Goal: Information Seeking & Learning: Learn about a topic

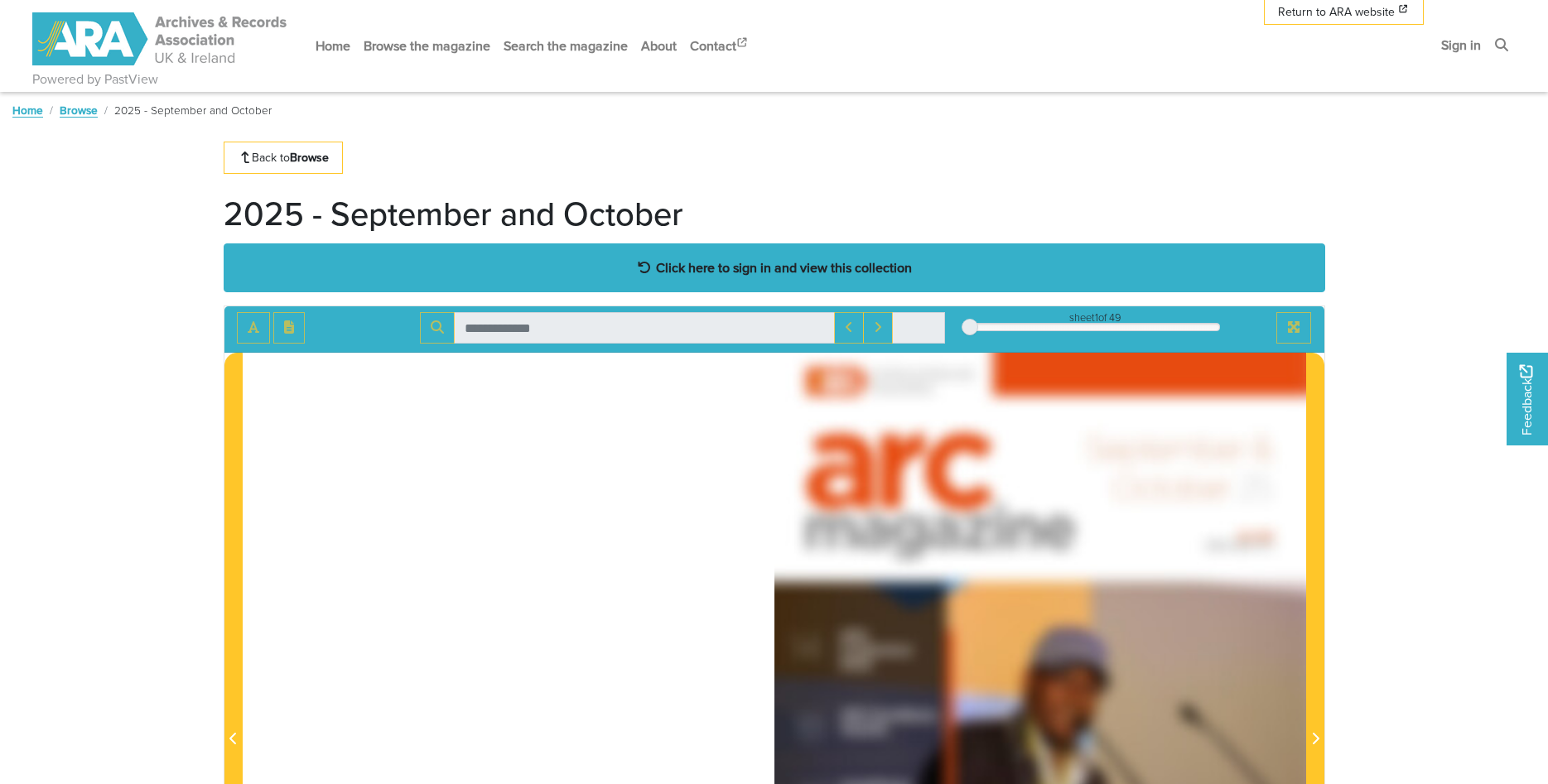
click at [695, 274] on strong "Click here to sign in and view this collection" at bounding box center [783, 267] width 256 height 18
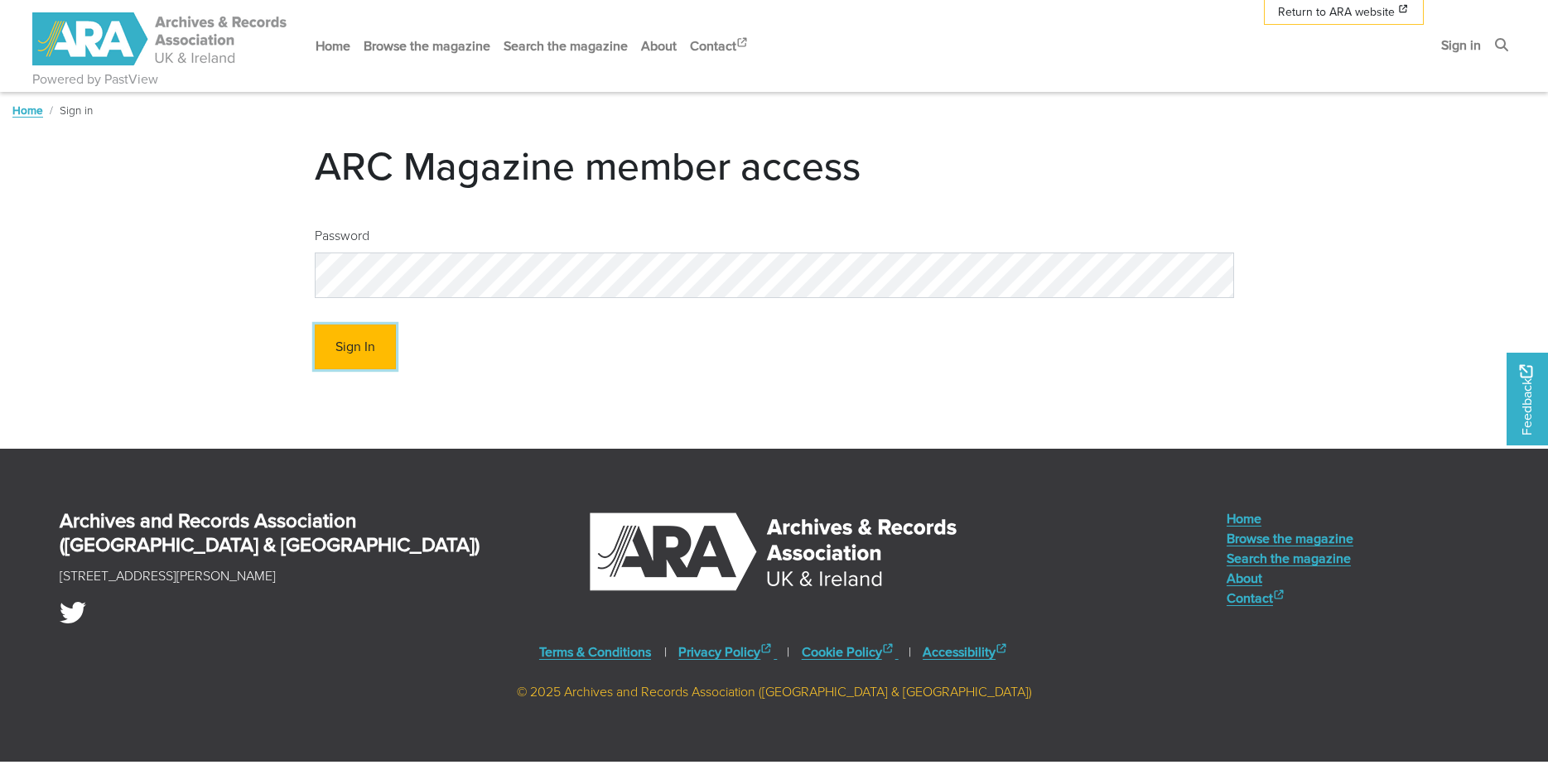
click at [349, 354] on button "Sign In" at bounding box center [356, 347] width 81 height 46
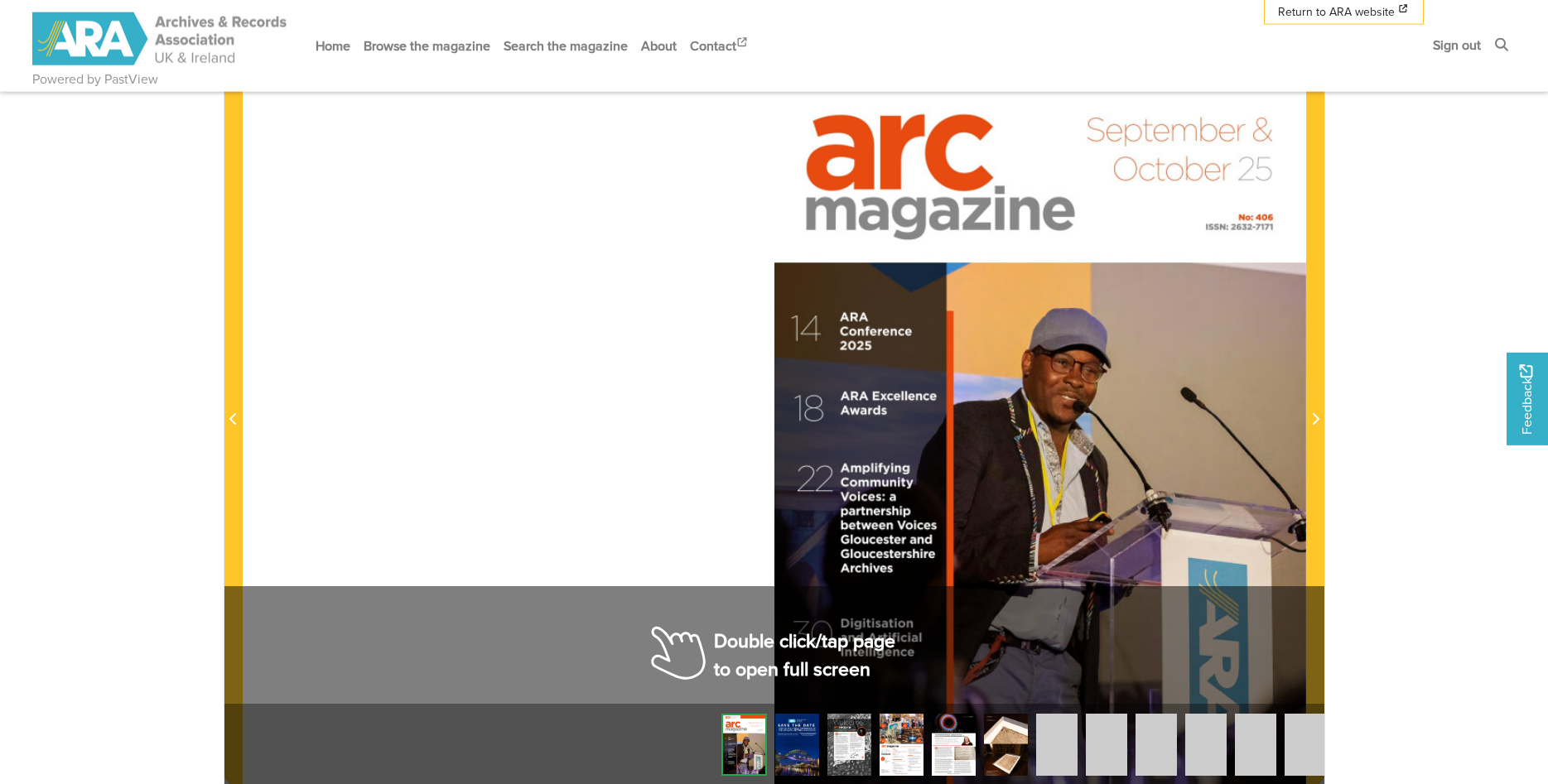
scroll to position [338, 0]
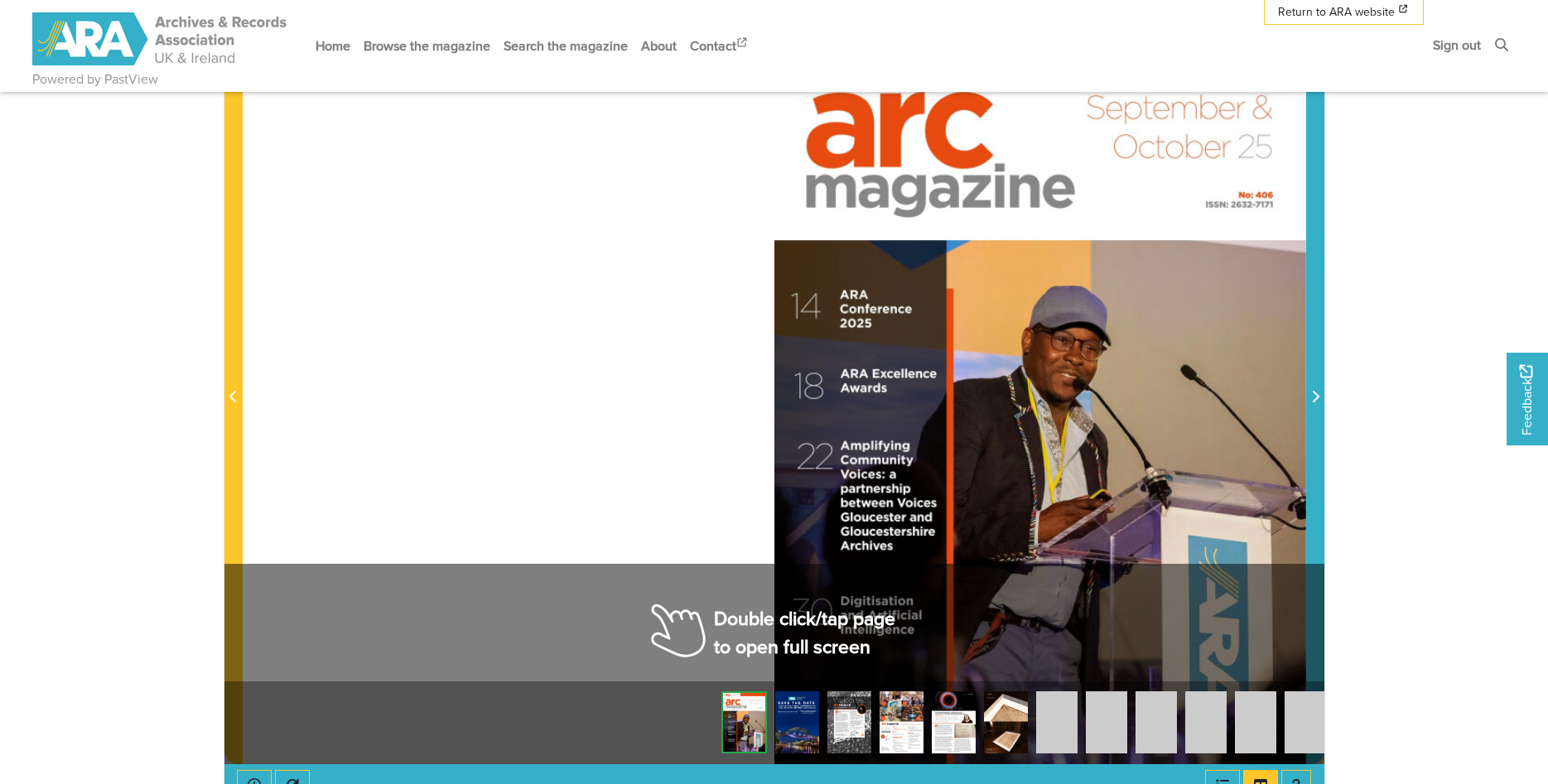
click at [1318, 405] on span "Next Page" at bounding box center [1315, 397] width 16 height 20
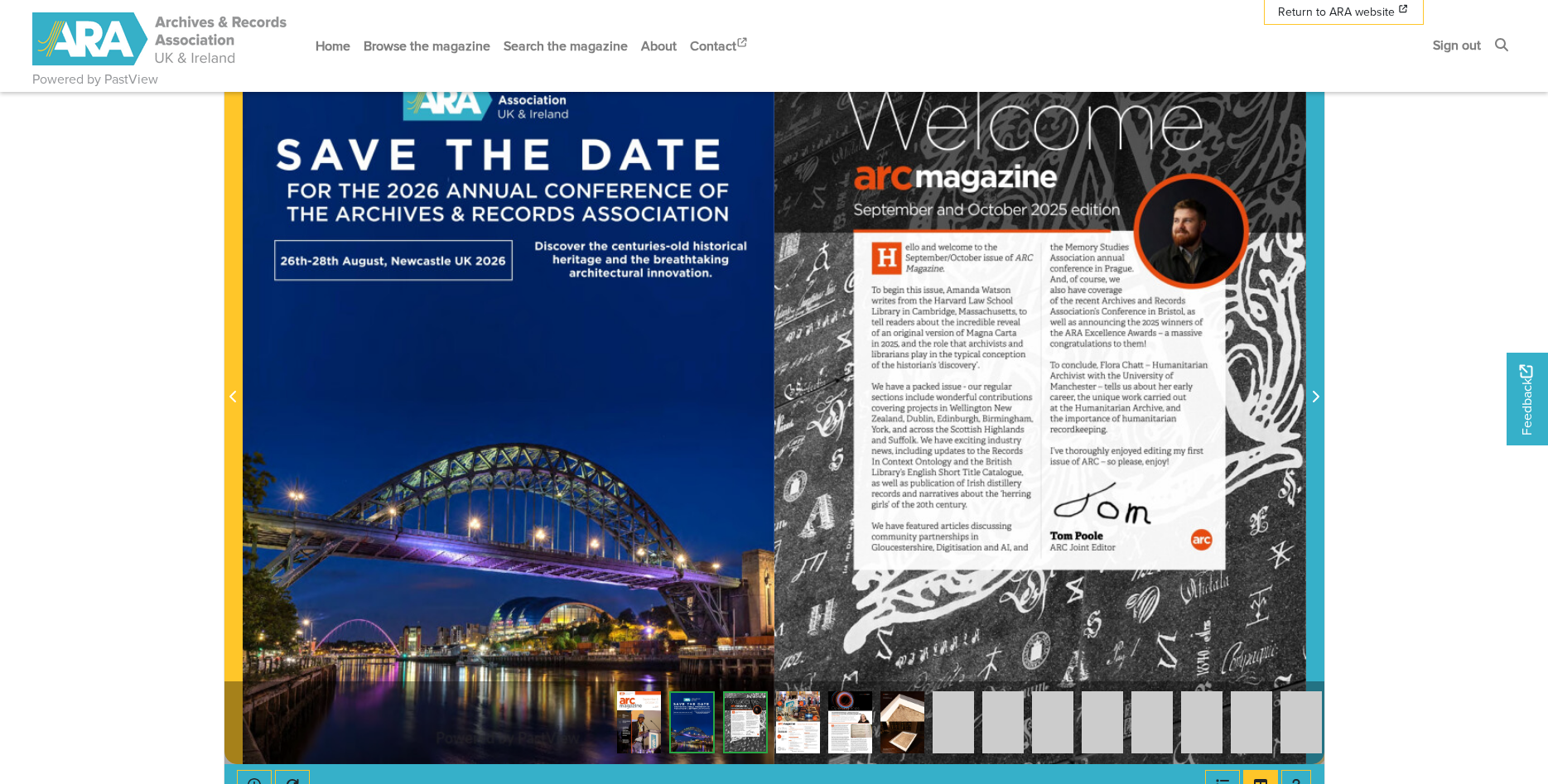
click at [1318, 405] on span "Next Page" at bounding box center [1315, 397] width 16 height 20
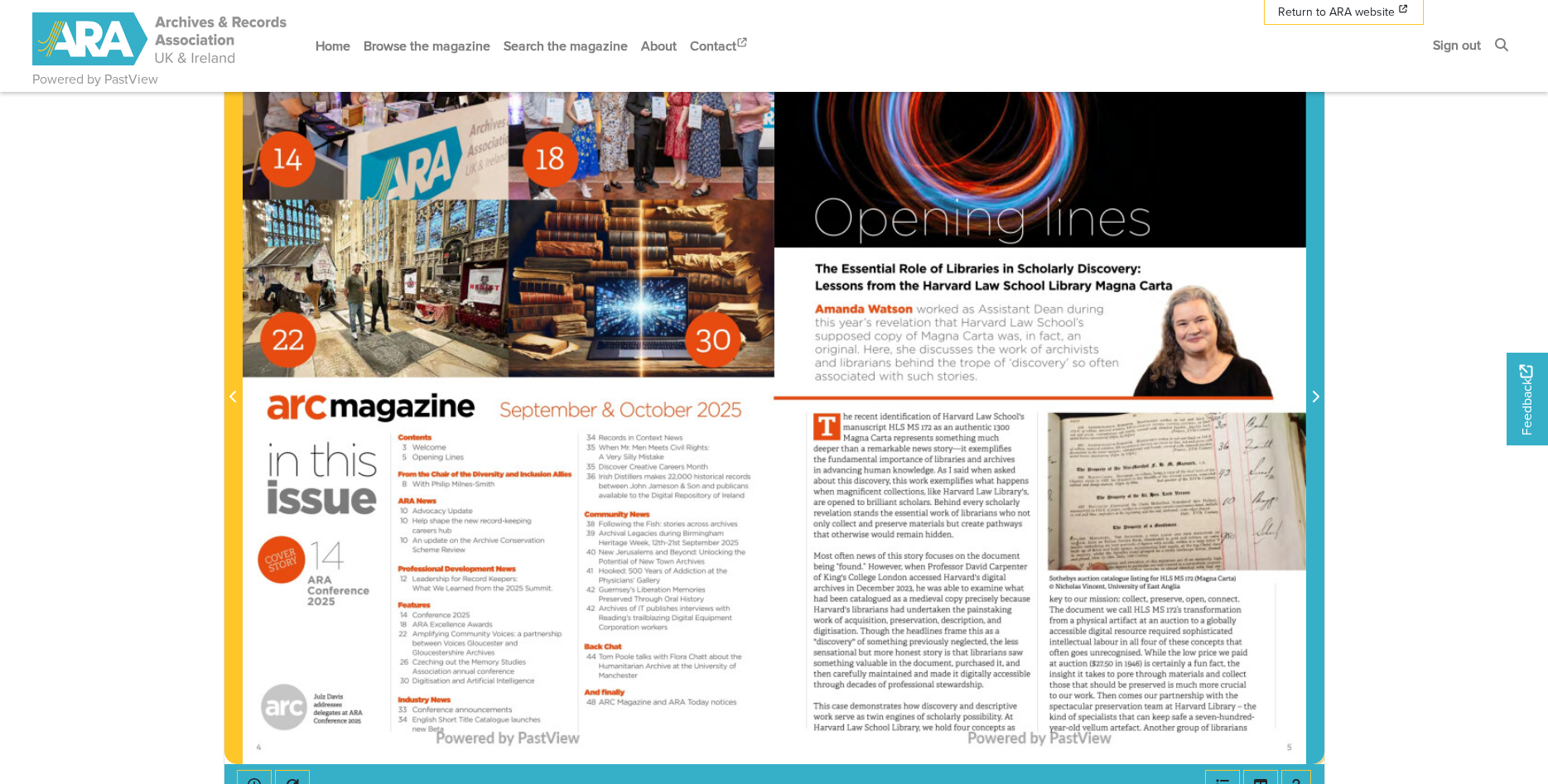
click at [1318, 405] on span "Next Page" at bounding box center [1315, 397] width 16 height 20
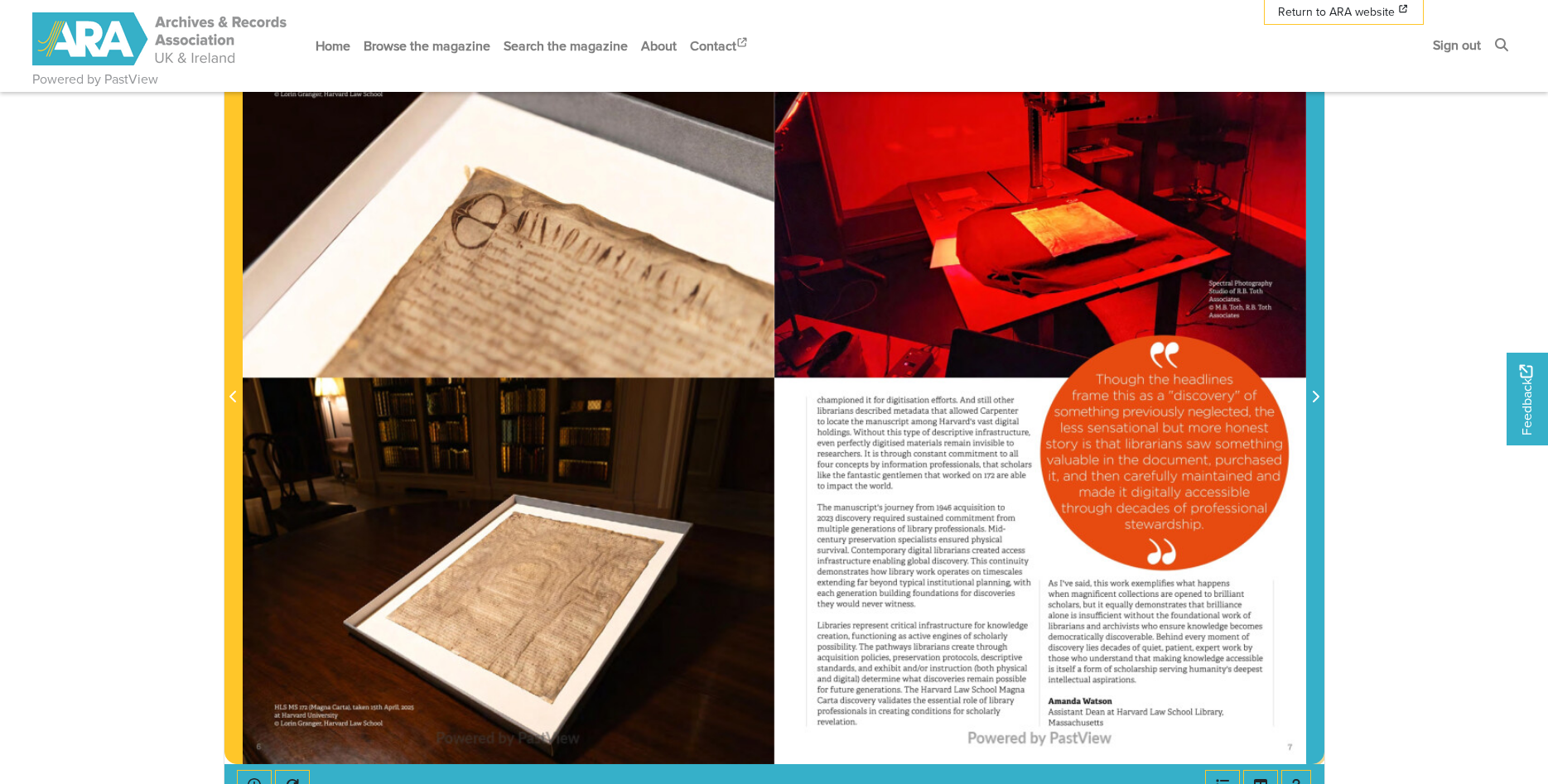
click at [1318, 405] on span "Next Page" at bounding box center [1315, 397] width 16 height 20
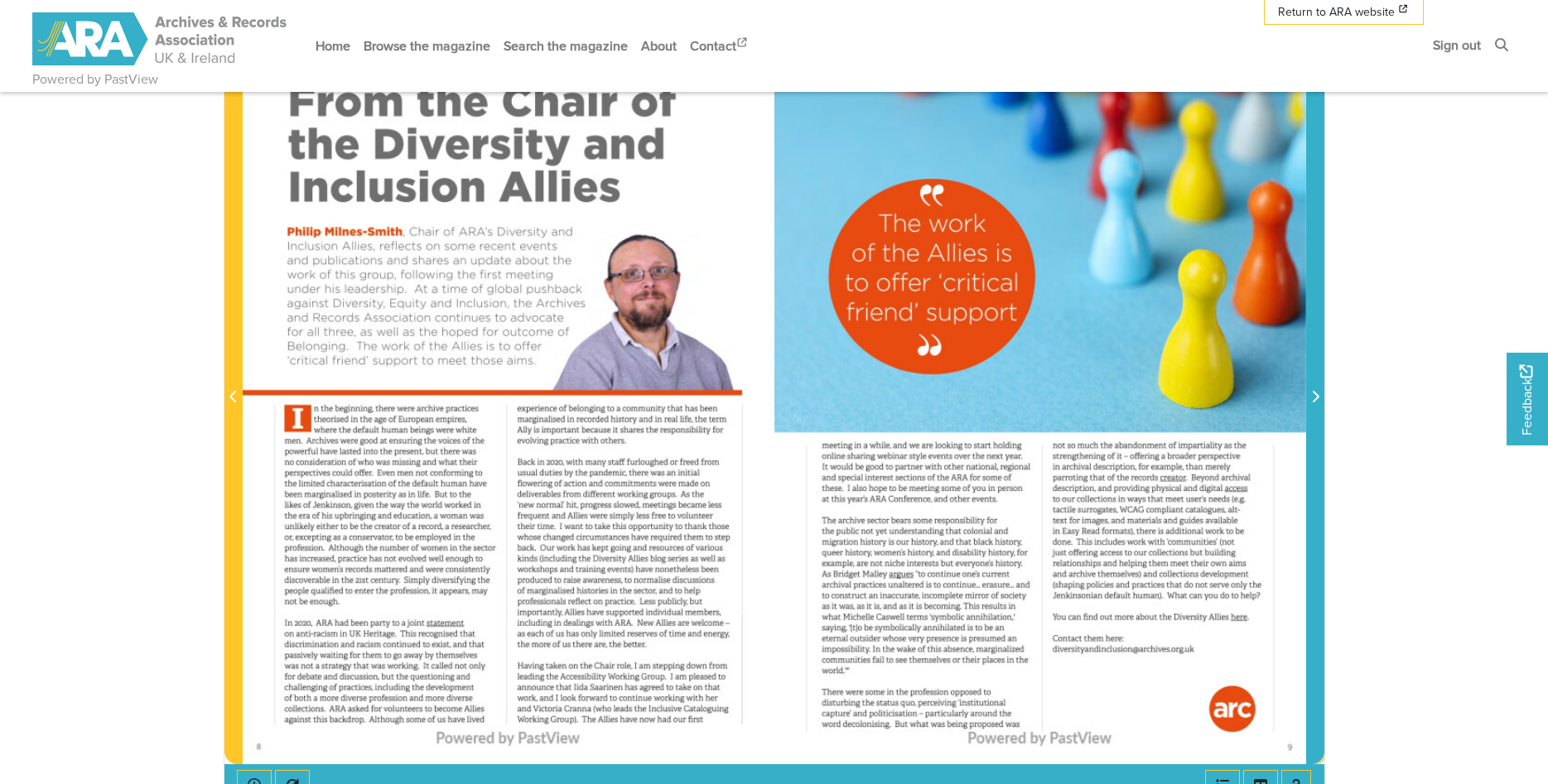
click at [1318, 405] on span "Next Page" at bounding box center [1315, 397] width 16 height 20
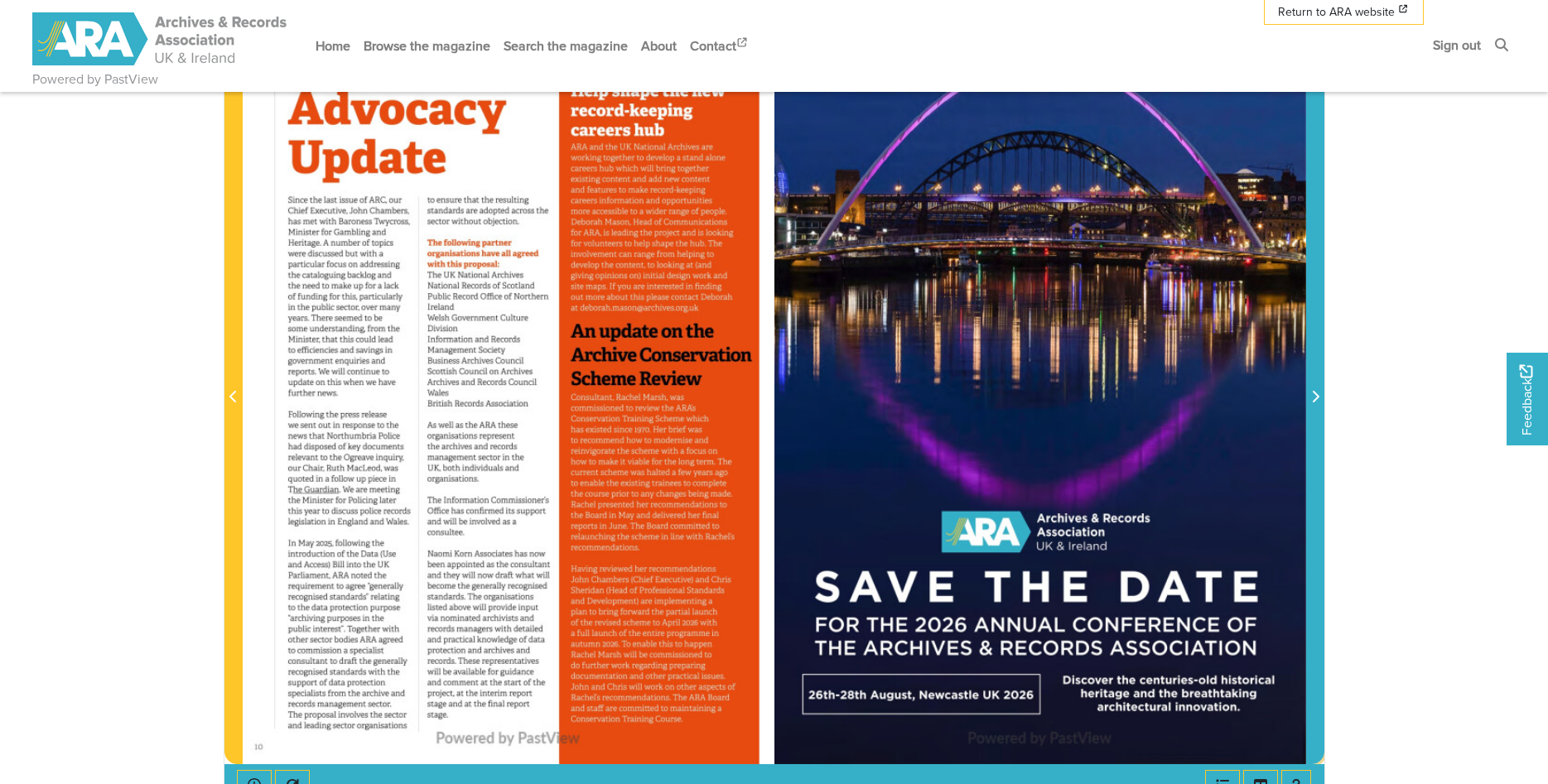
click at [1318, 405] on span "Next Page" at bounding box center [1315, 397] width 16 height 20
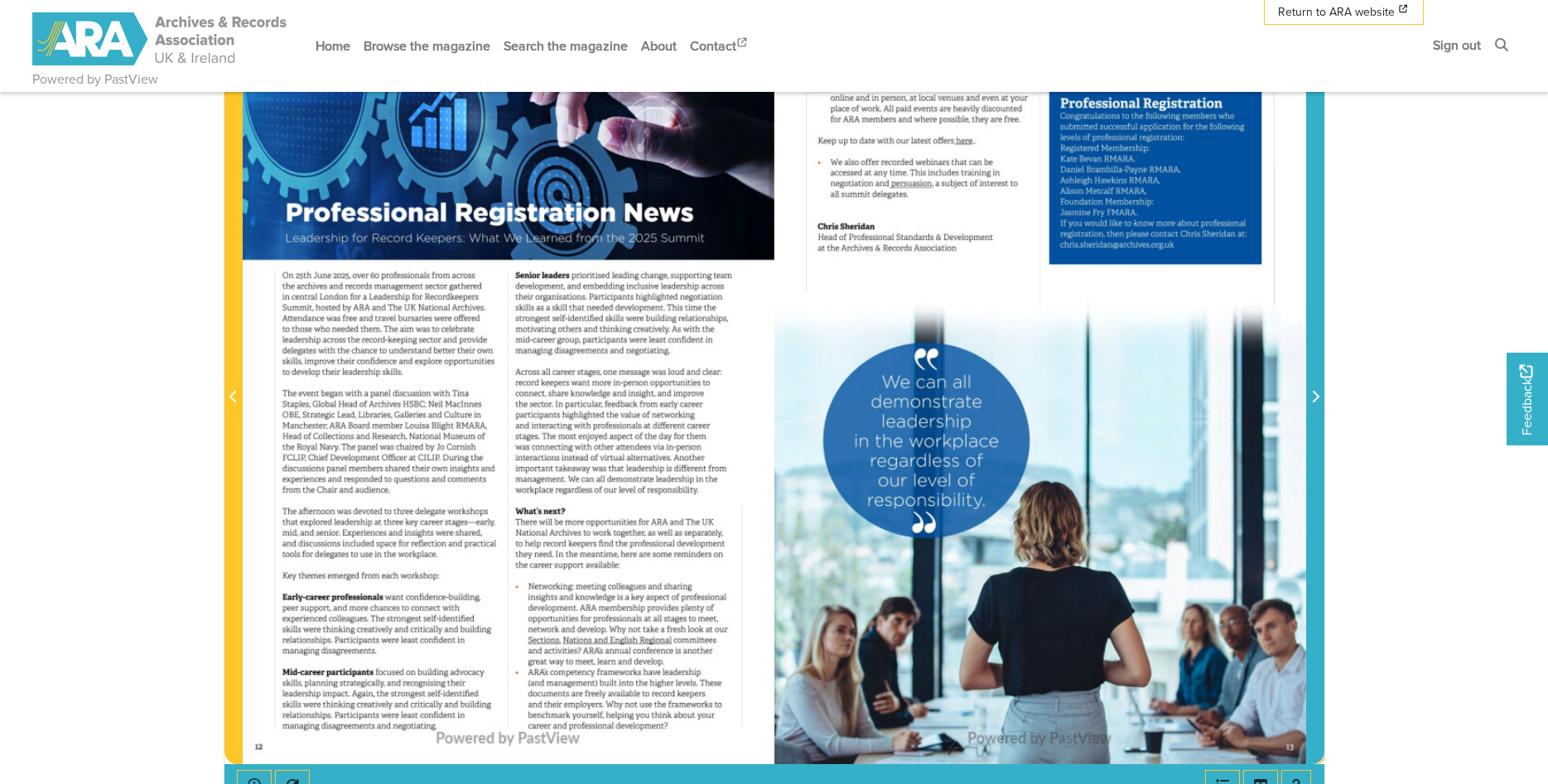
click at [1318, 405] on span "Next Page" at bounding box center [1315, 397] width 16 height 20
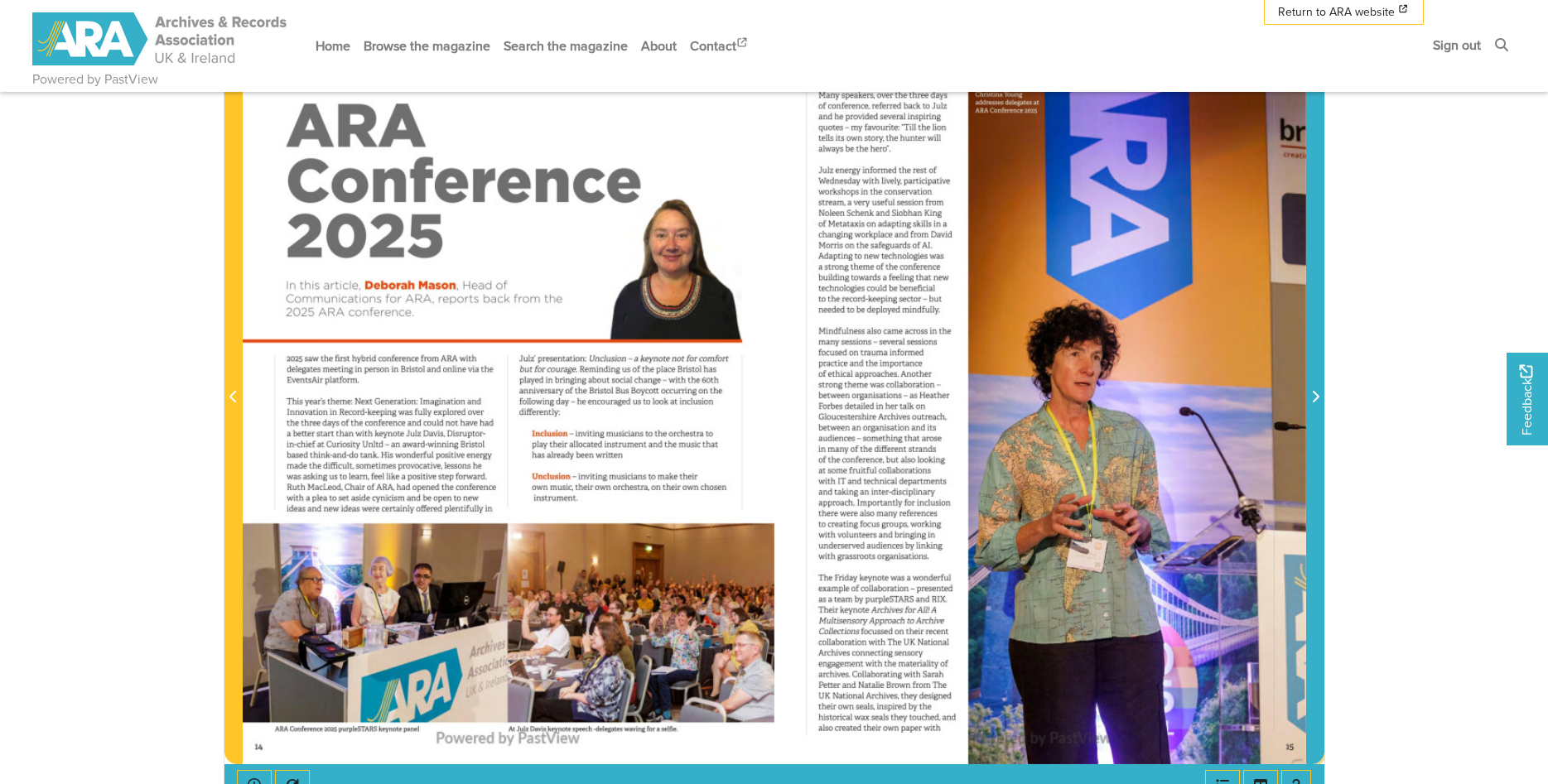
click at [1318, 405] on span "Next Page" at bounding box center [1315, 397] width 16 height 20
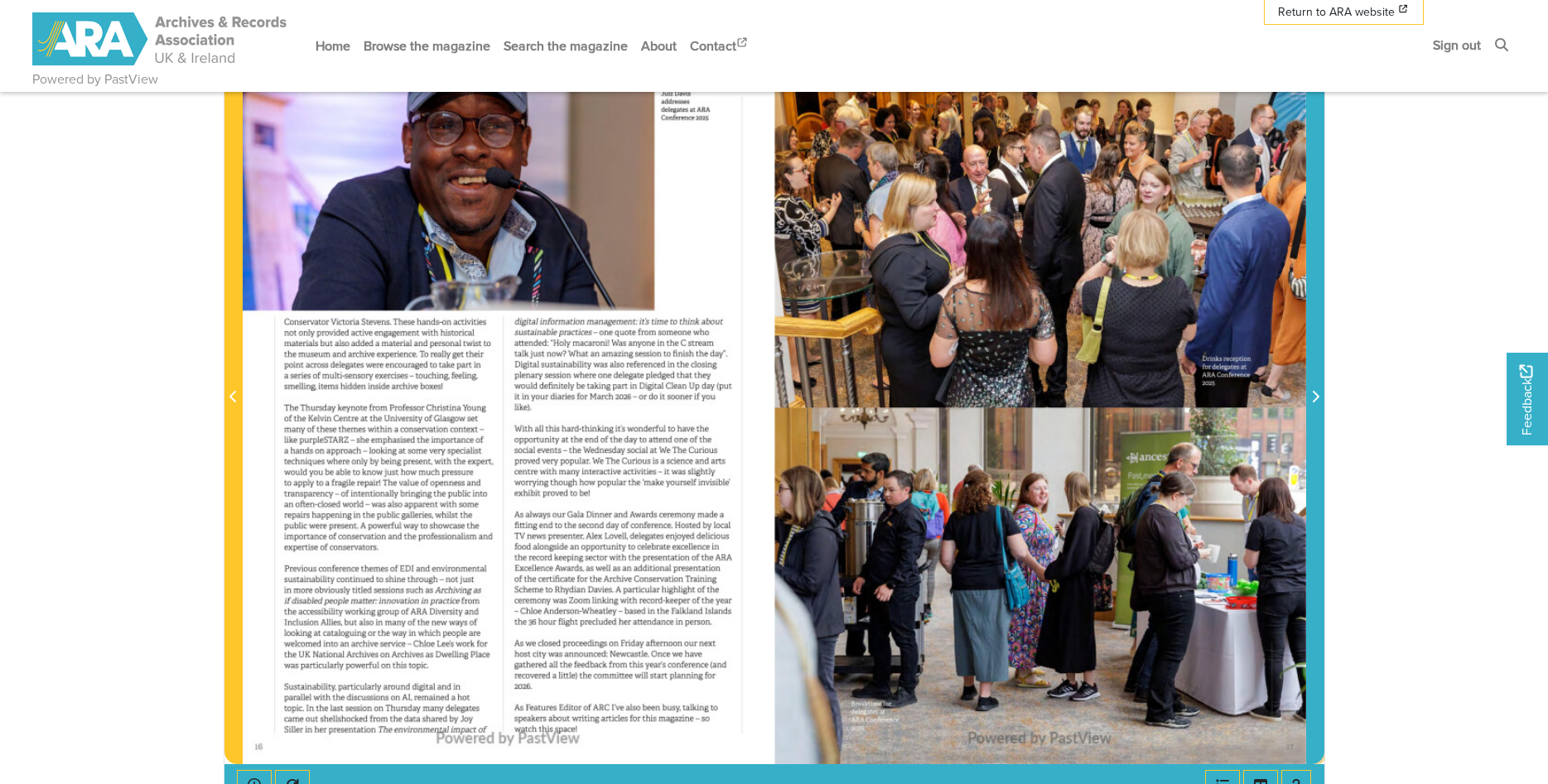
click at [1318, 405] on span "Next Page" at bounding box center [1315, 397] width 16 height 20
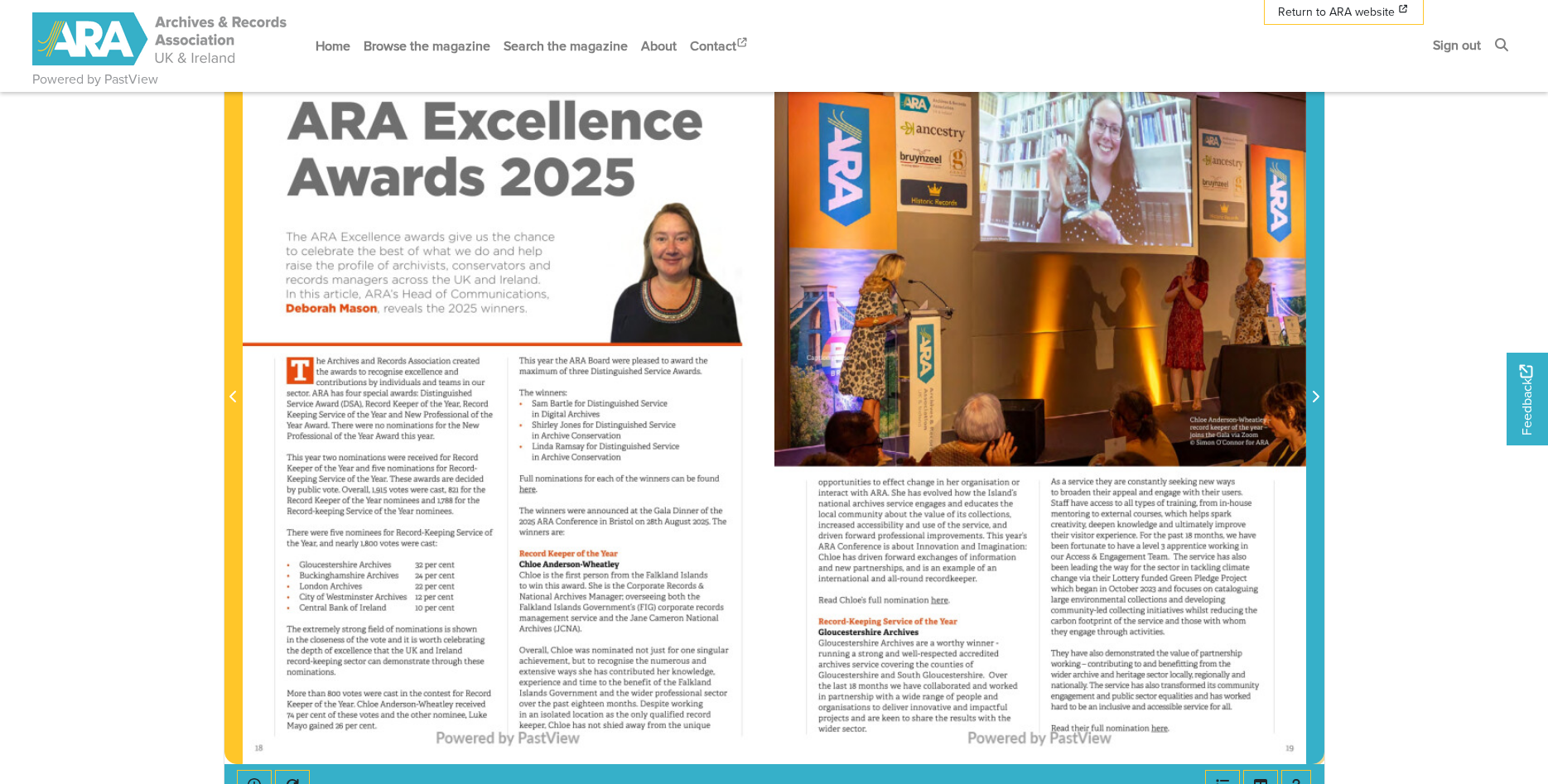
click at [1318, 405] on span "Next Page" at bounding box center [1315, 397] width 16 height 20
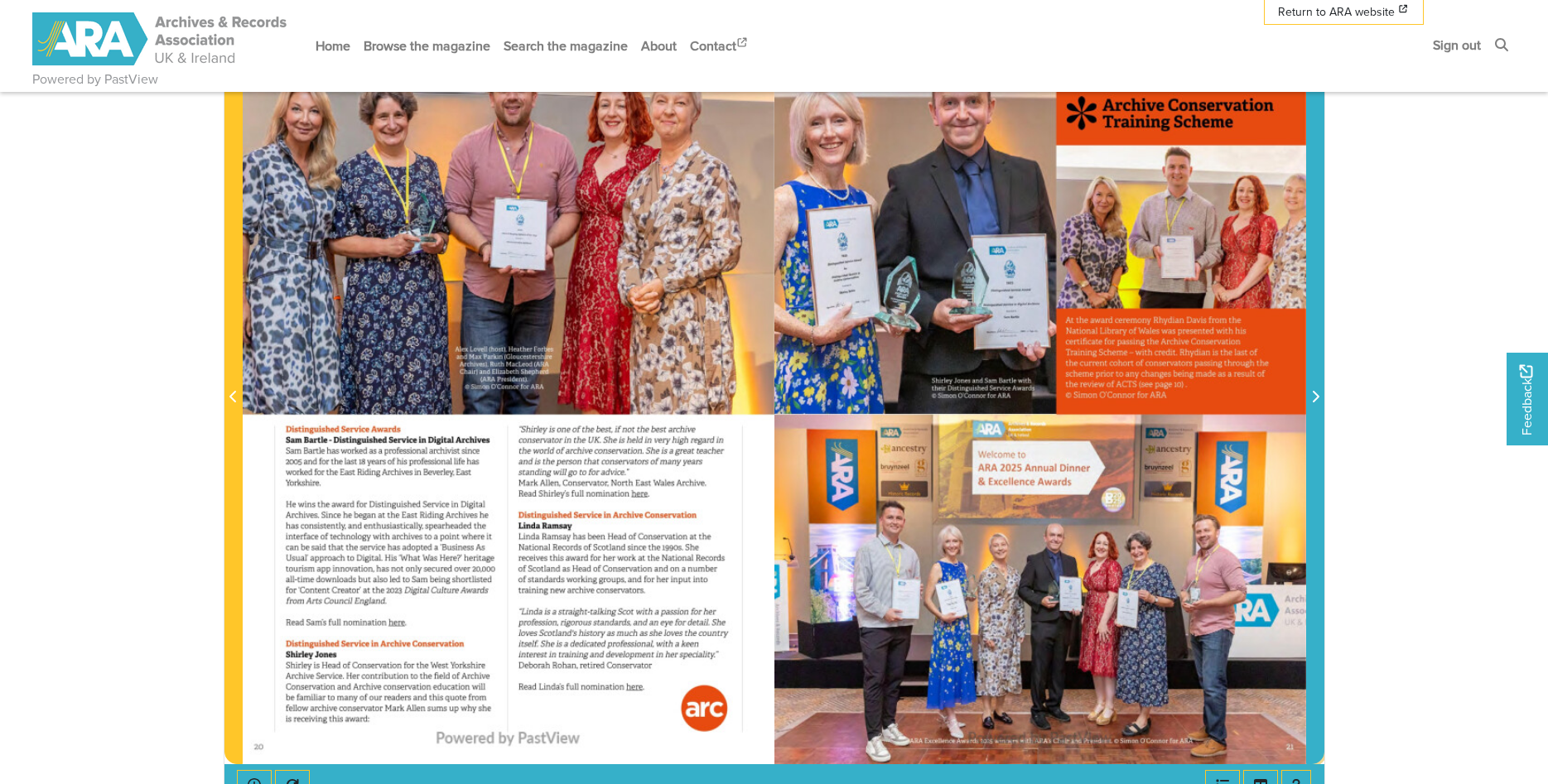
click at [1318, 405] on span "Next Page" at bounding box center [1315, 397] width 16 height 20
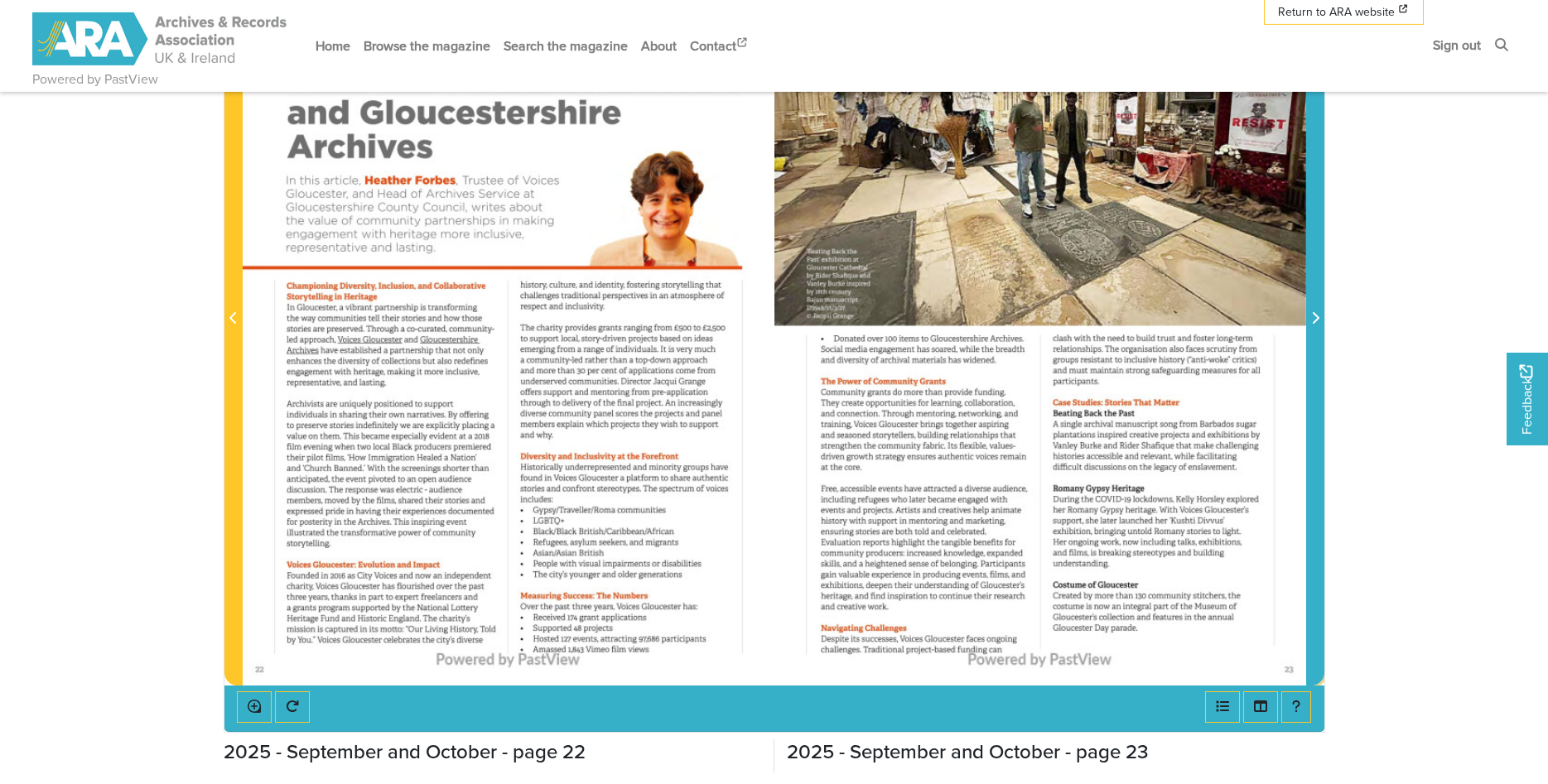
scroll to position [423, 0]
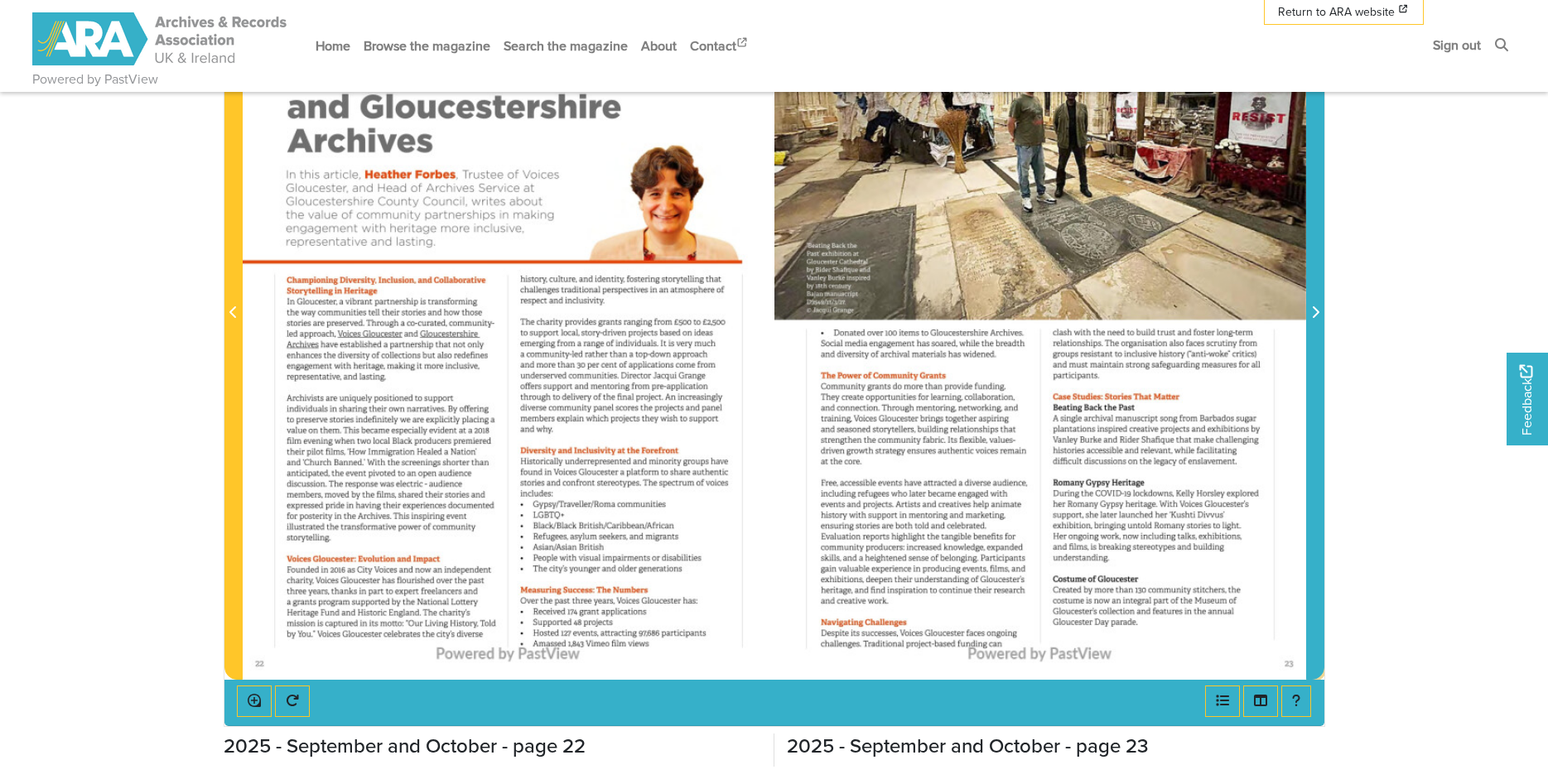
click at [1311, 312] on span "Next Page" at bounding box center [1315, 312] width 16 height 20
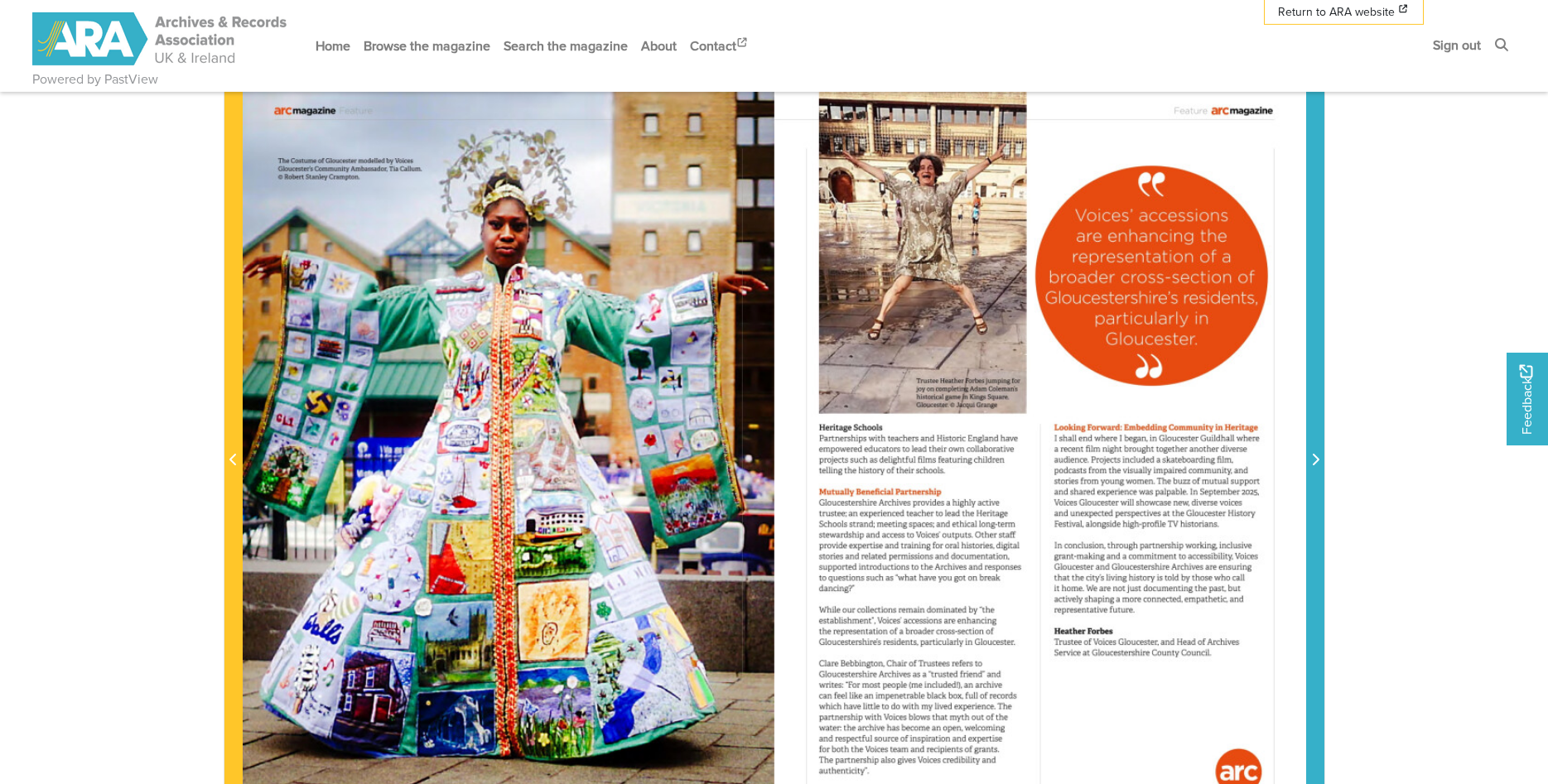
scroll to position [254, 0]
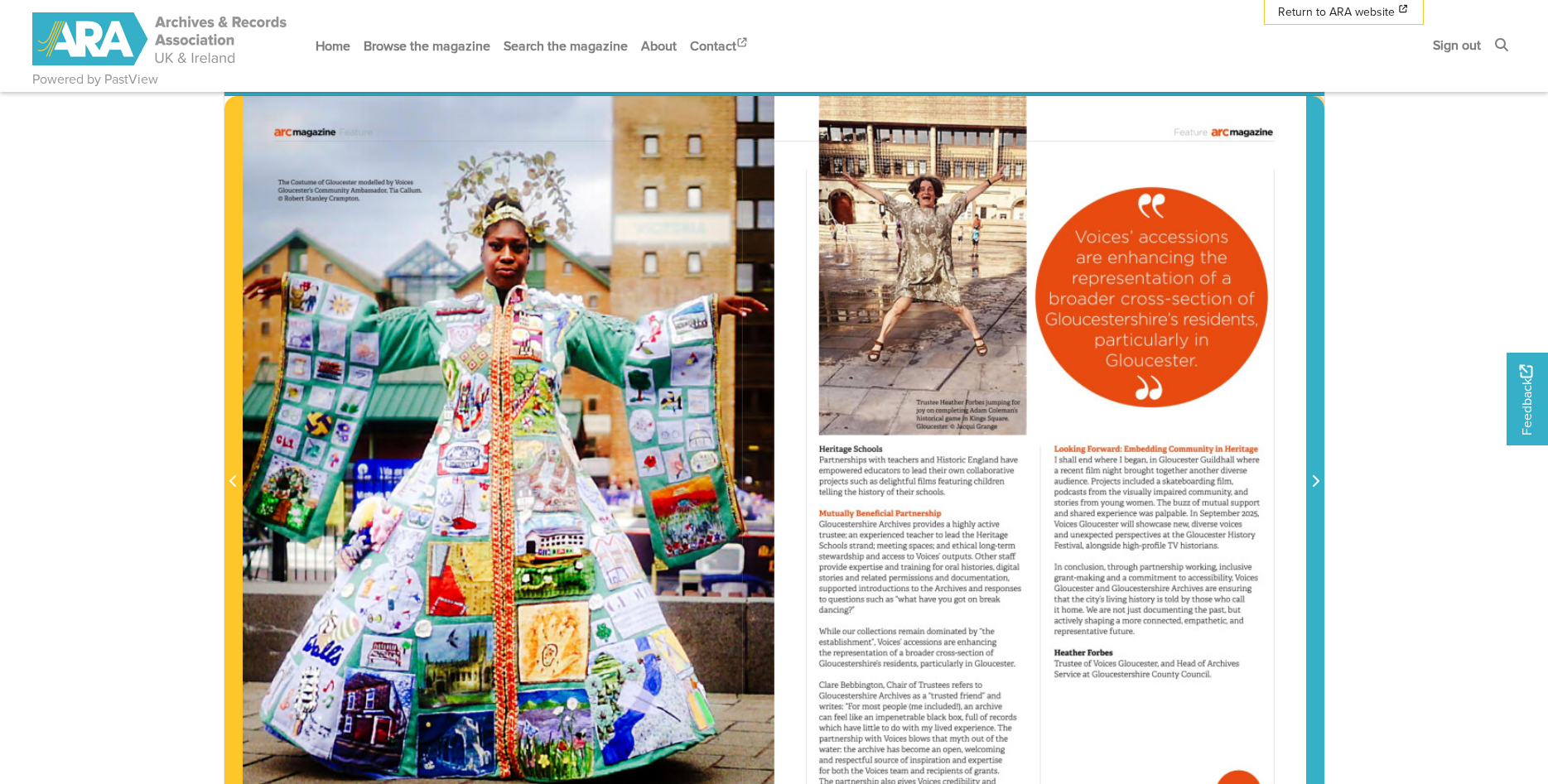
click at [1318, 485] on icon "Next Page" at bounding box center [1316, 480] width 7 height 11
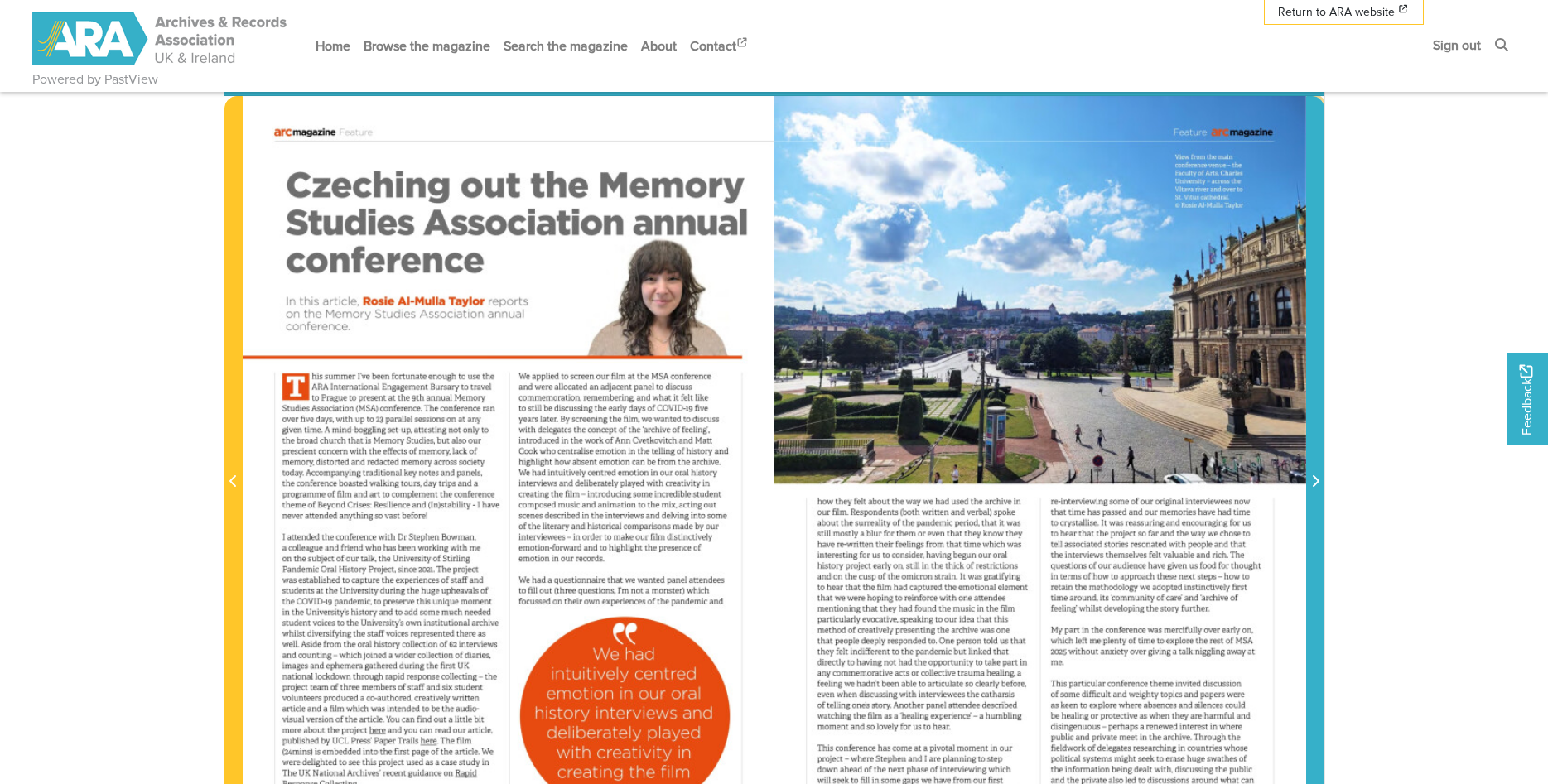
click at [1318, 485] on icon "Next Page" at bounding box center [1316, 480] width 7 height 11
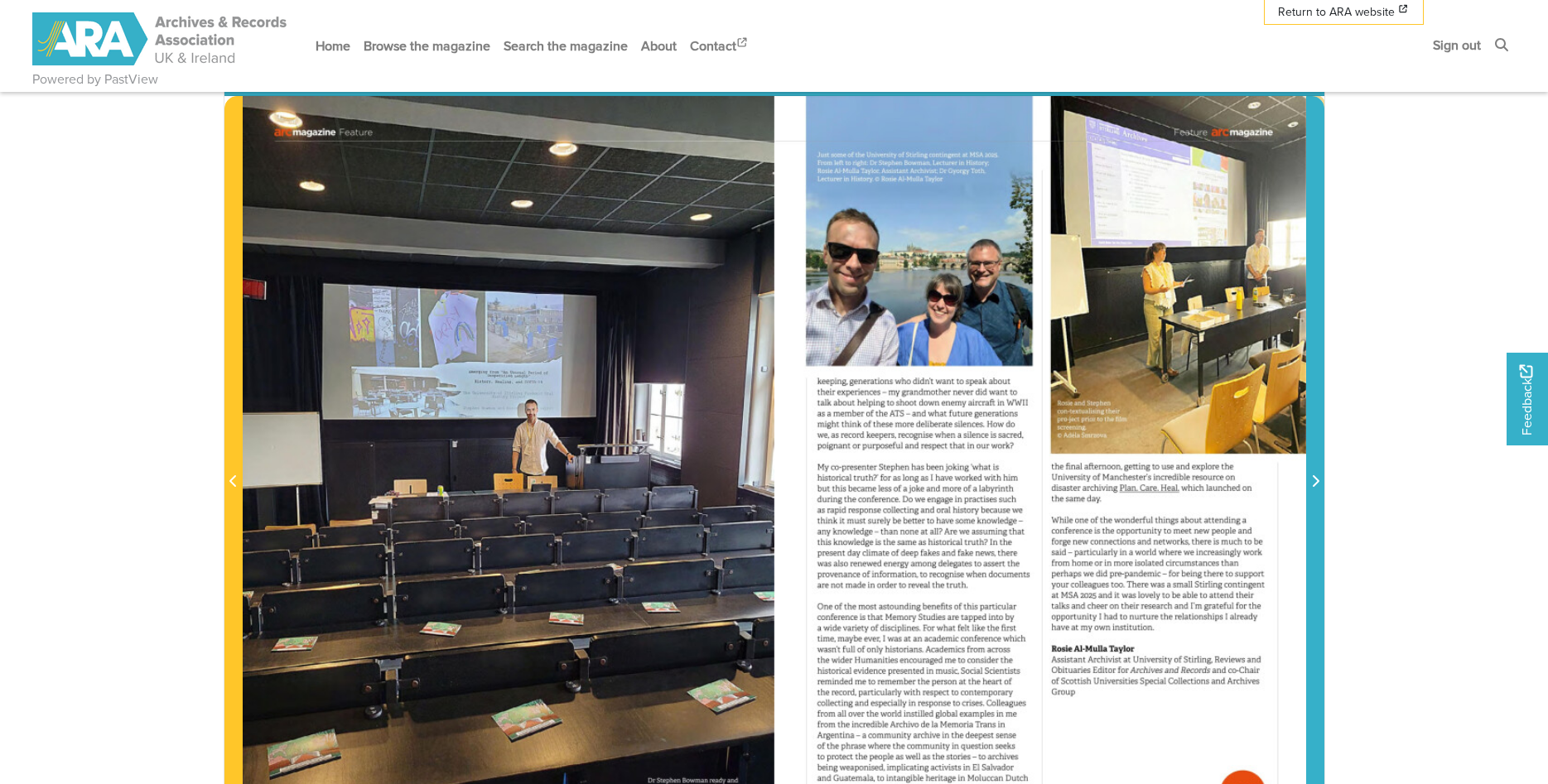
click at [1318, 485] on icon "Next Page" at bounding box center [1316, 480] width 7 height 11
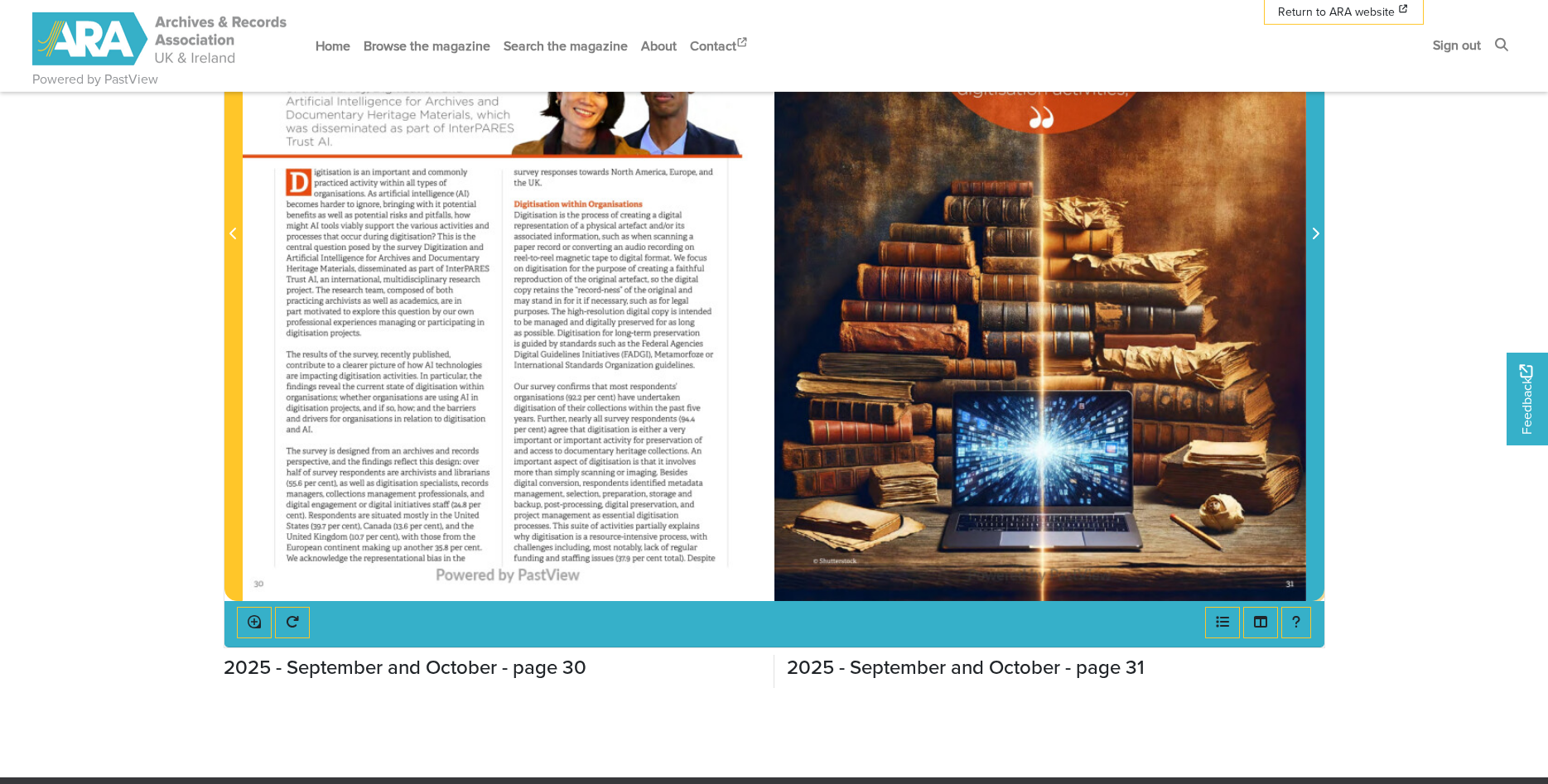
scroll to position [254, 0]
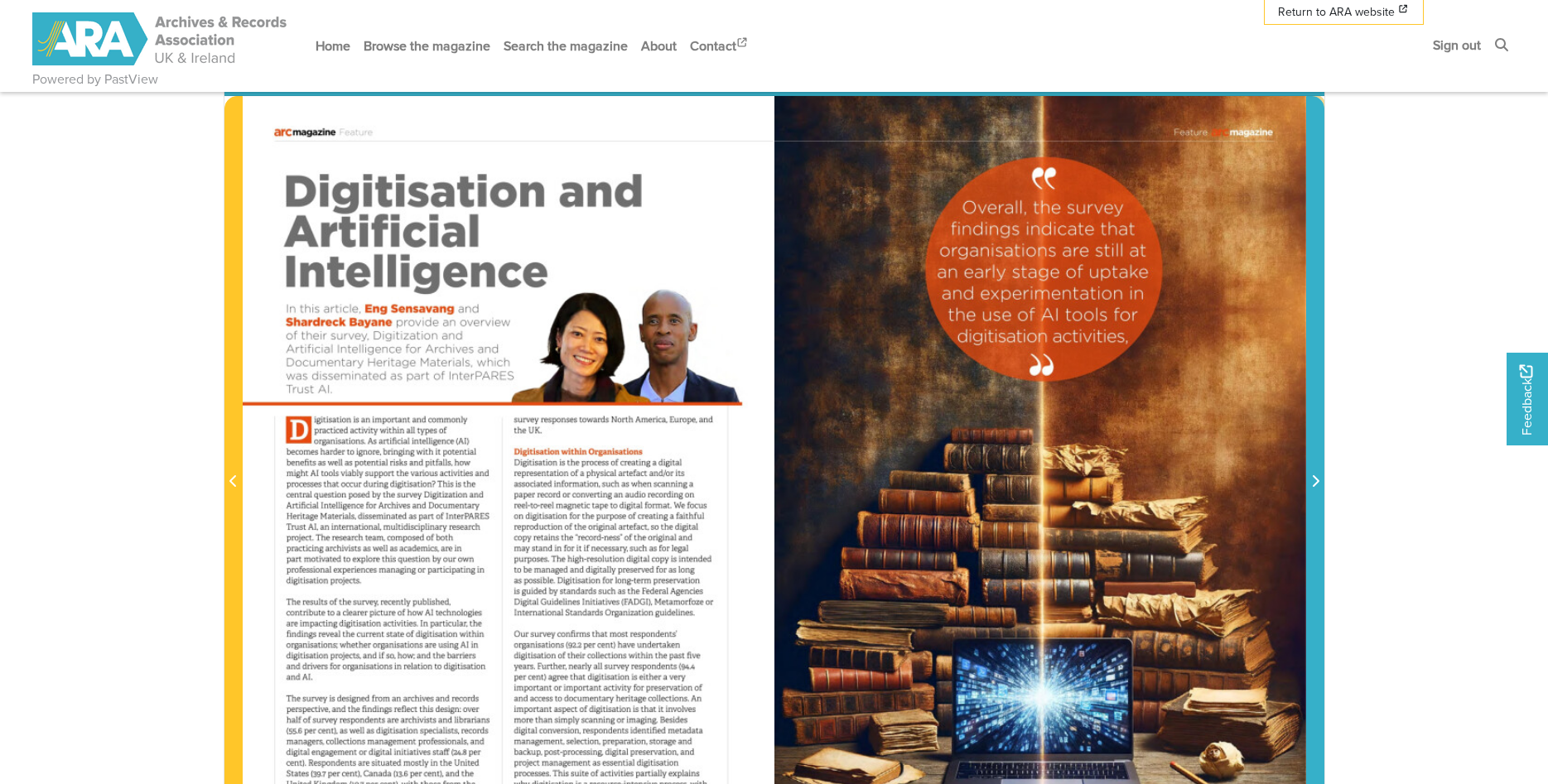
click at [1313, 487] on icon "Next Page" at bounding box center [1316, 480] width 9 height 13
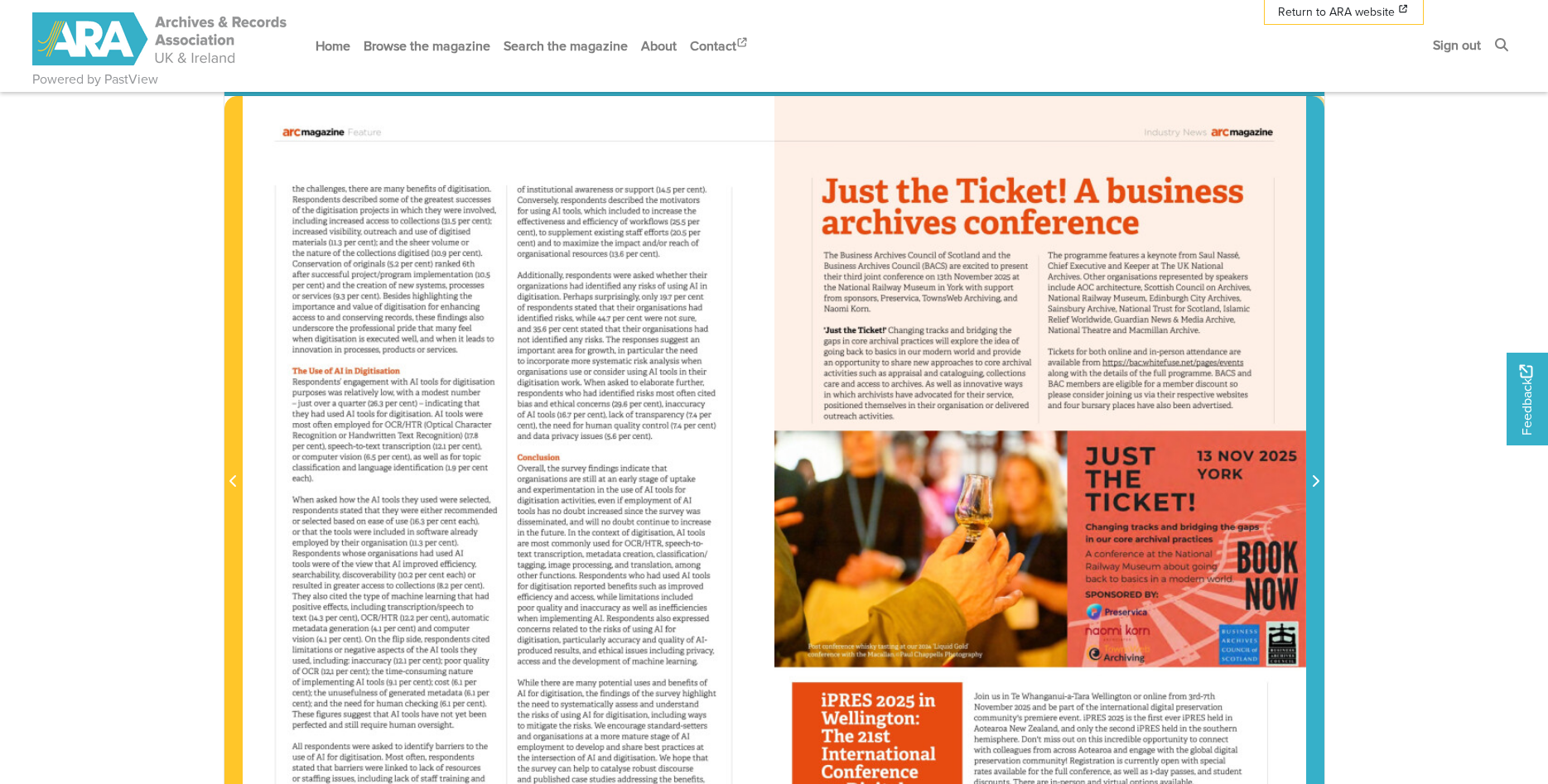
click at [1313, 487] on icon "Next Page" at bounding box center [1316, 480] width 9 height 13
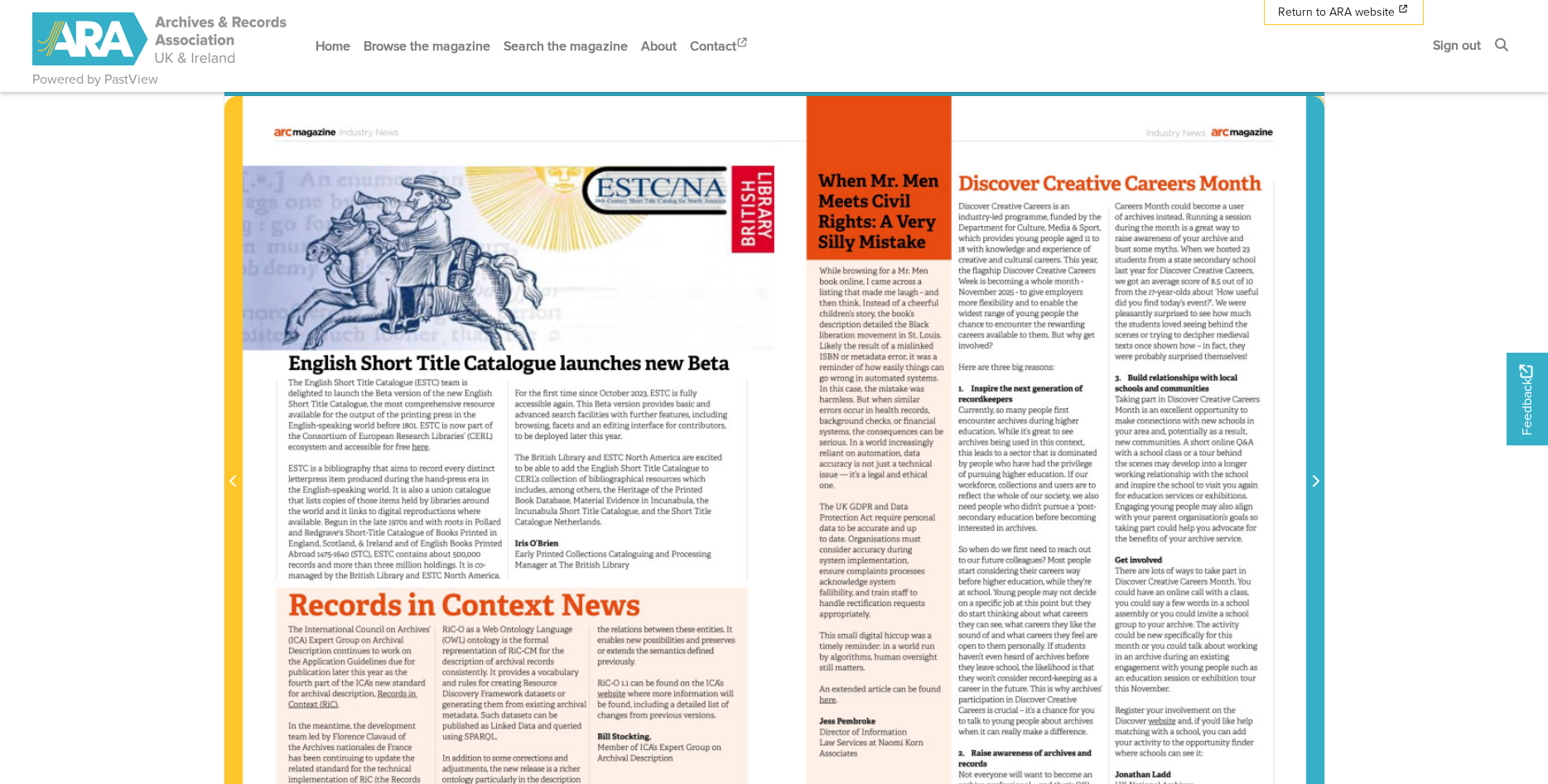
click at [1313, 487] on icon "Next Page" at bounding box center [1316, 480] width 9 height 13
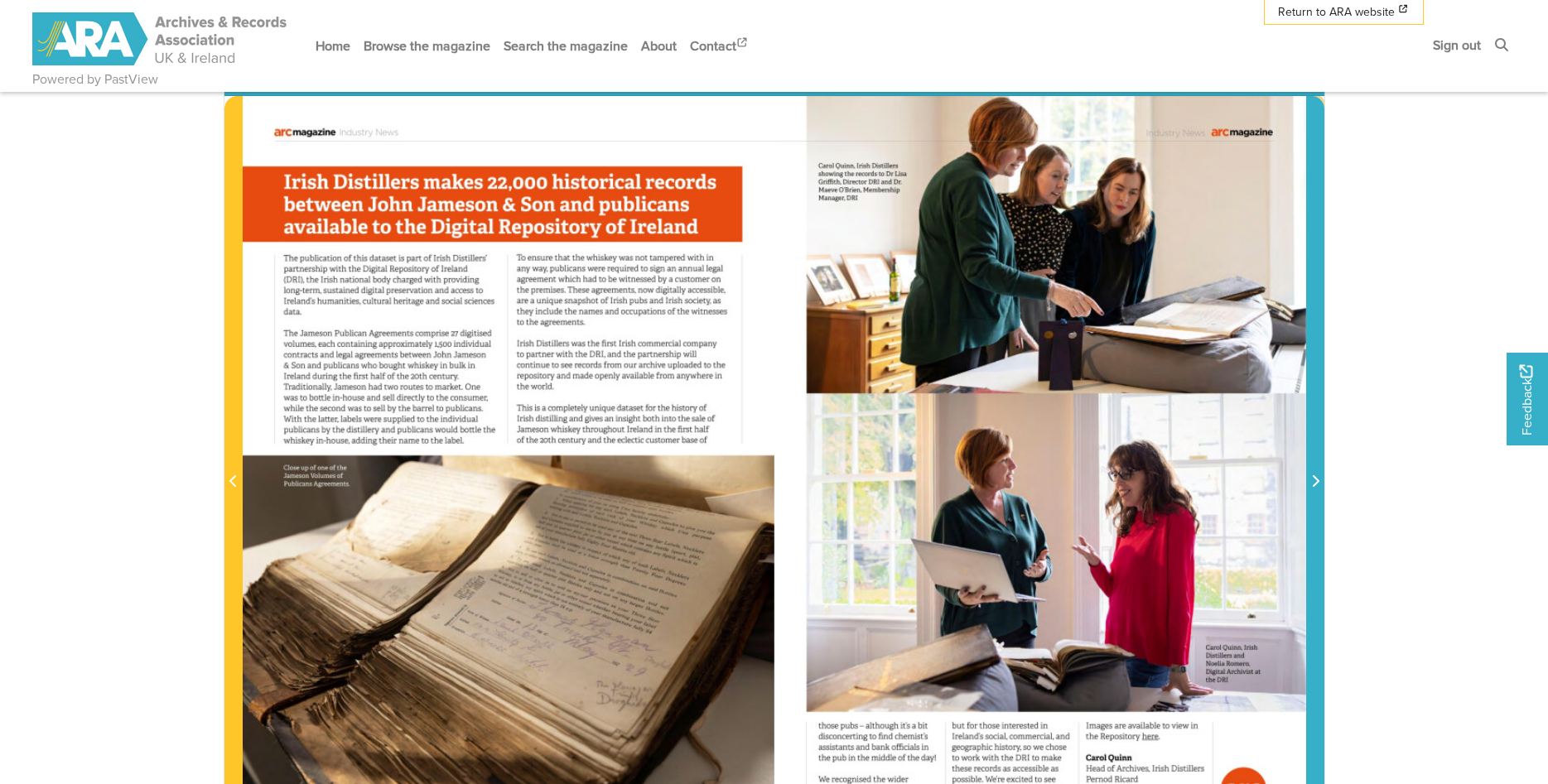
click at [1313, 487] on icon "Next Page" at bounding box center [1316, 480] width 9 height 13
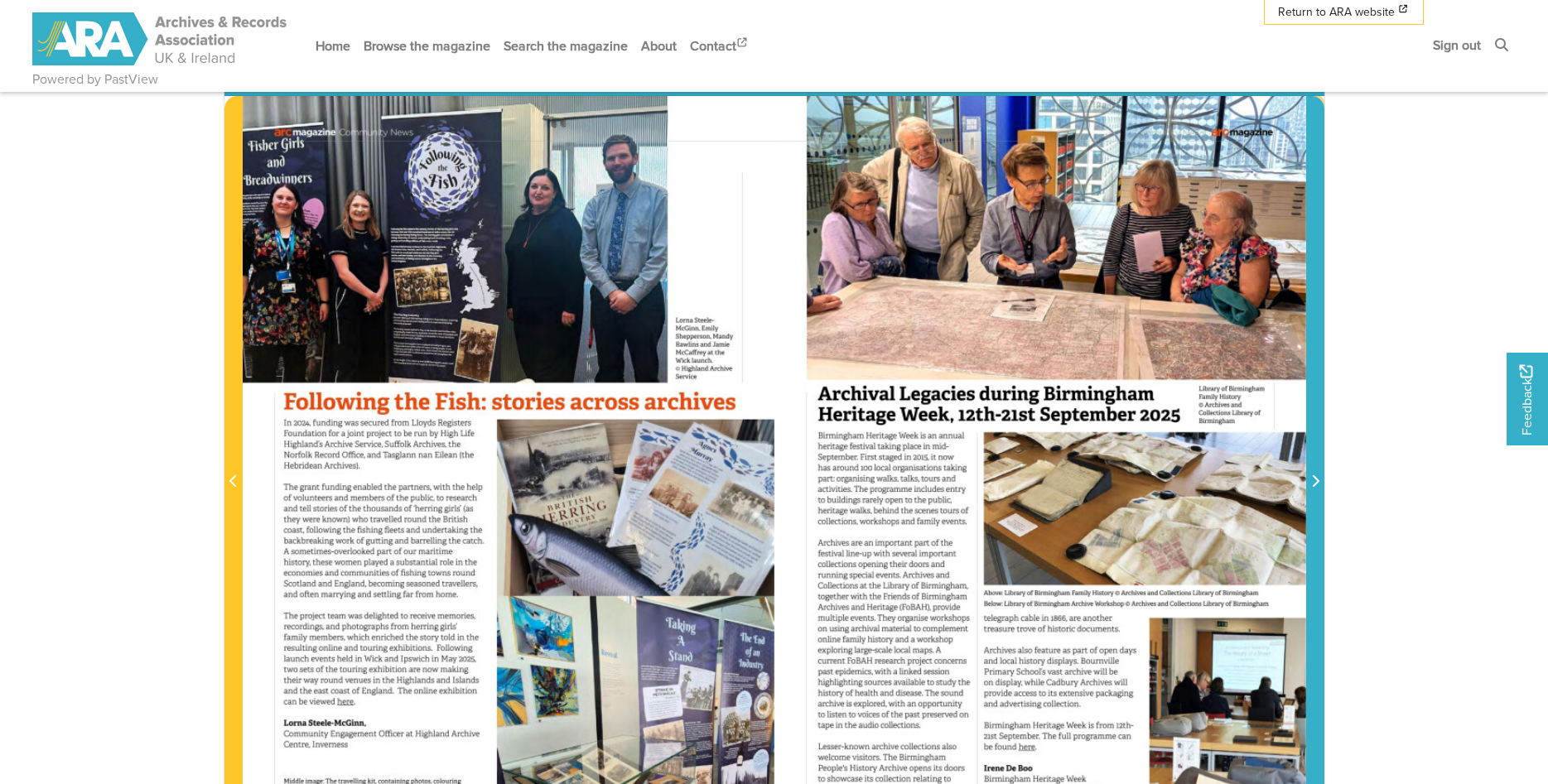
click at [1313, 487] on icon "Next Page" at bounding box center [1316, 480] width 9 height 13
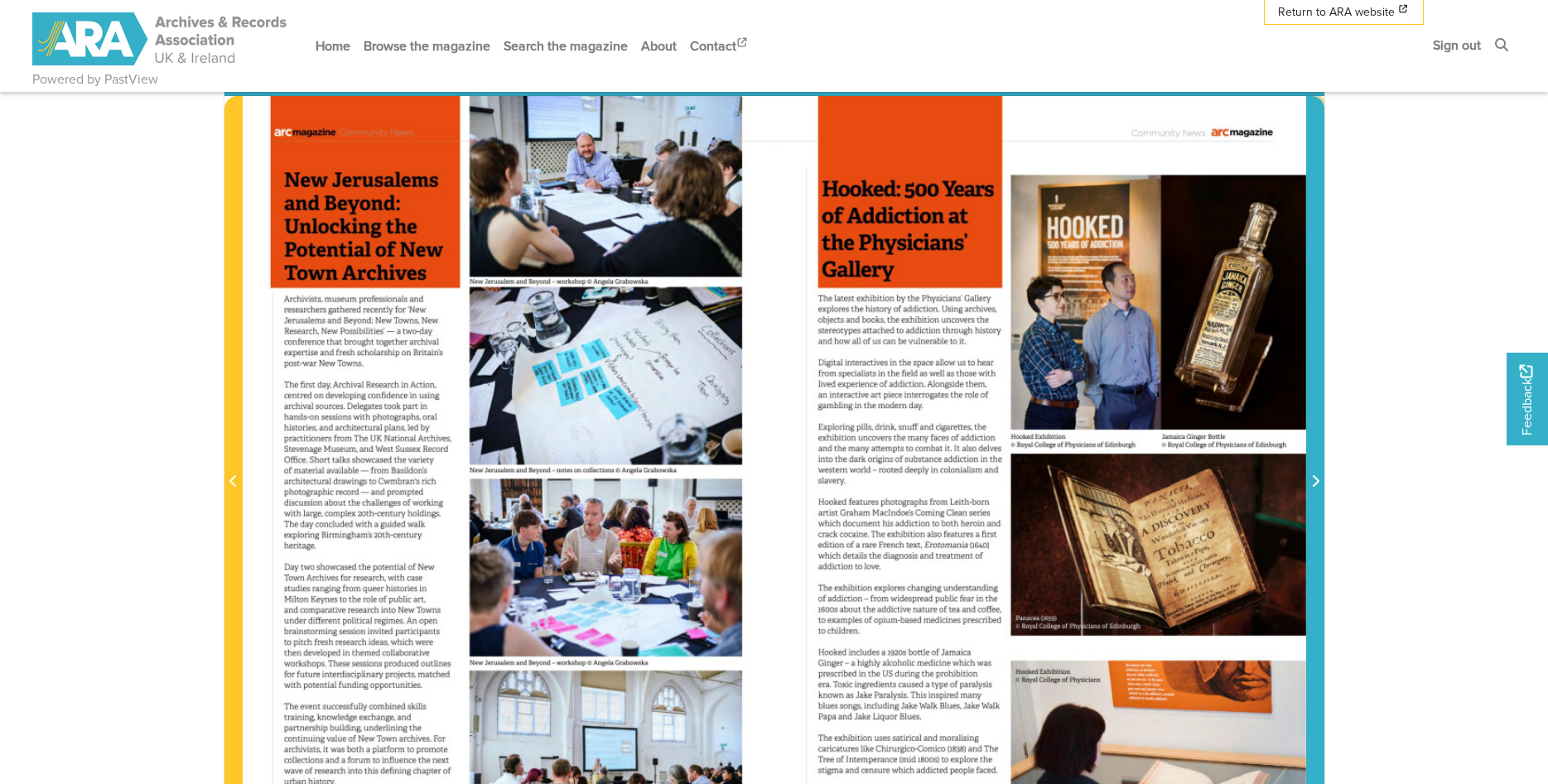
click at [1313, 487] on icon "Next Page" at bounding box center [1316, 480] width 9 height 13
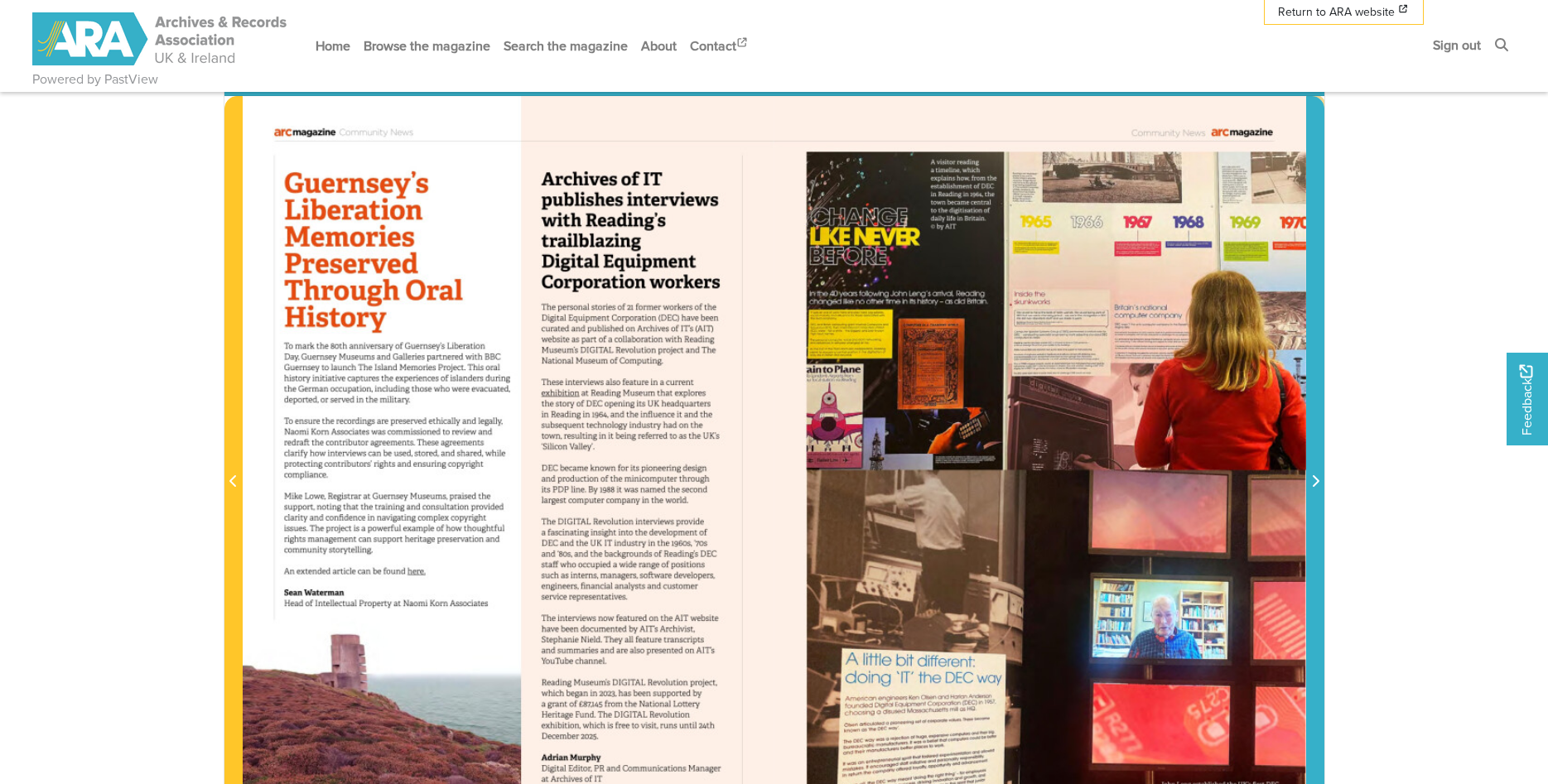
click at [1313, 487] on icon "Next Page" at bounding box center [1316, 480] width 9 height 13
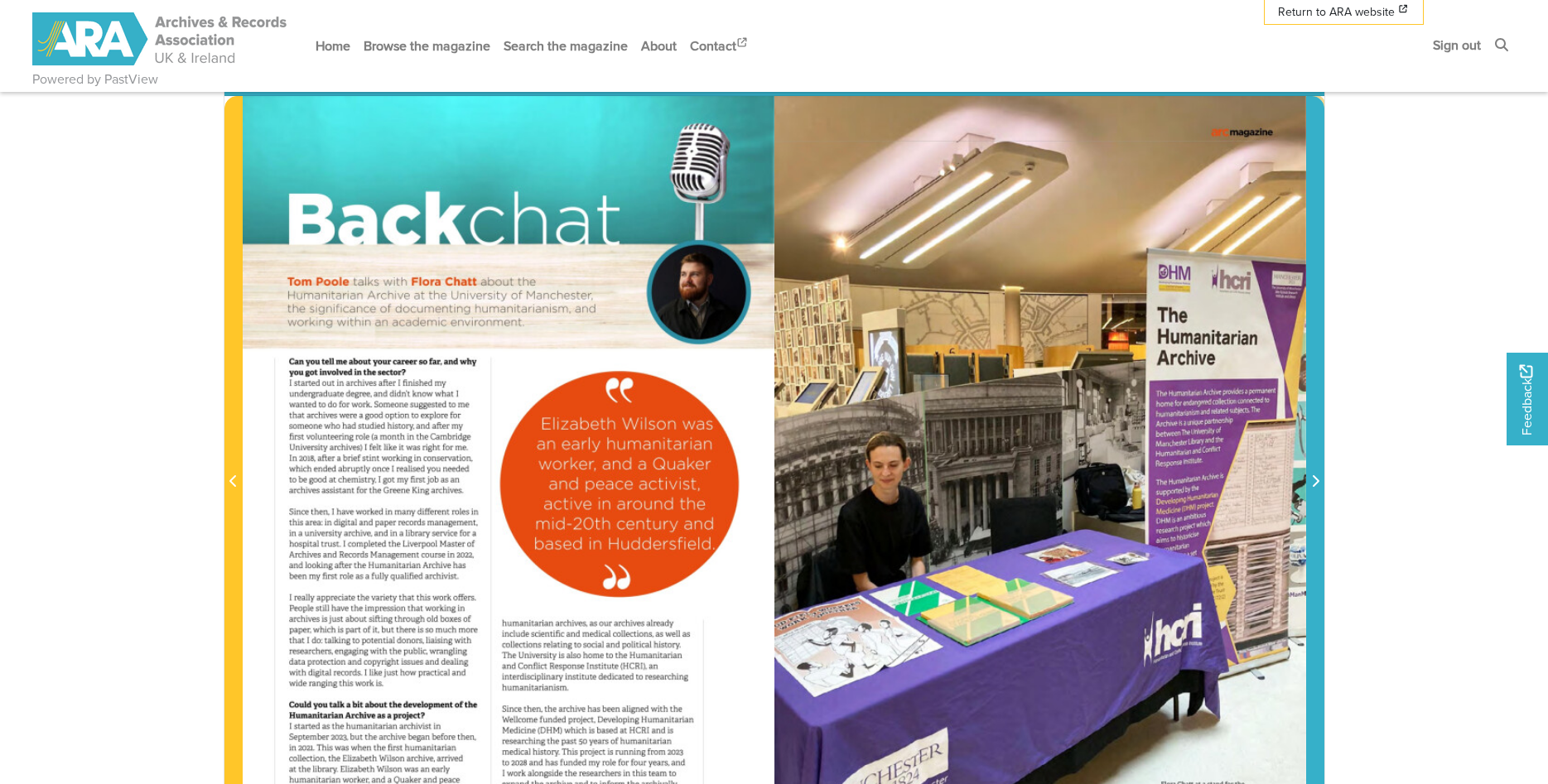
click at [1313, 487] on icon "Next Page" at bounding box center [1316, 480] width 9 height 13
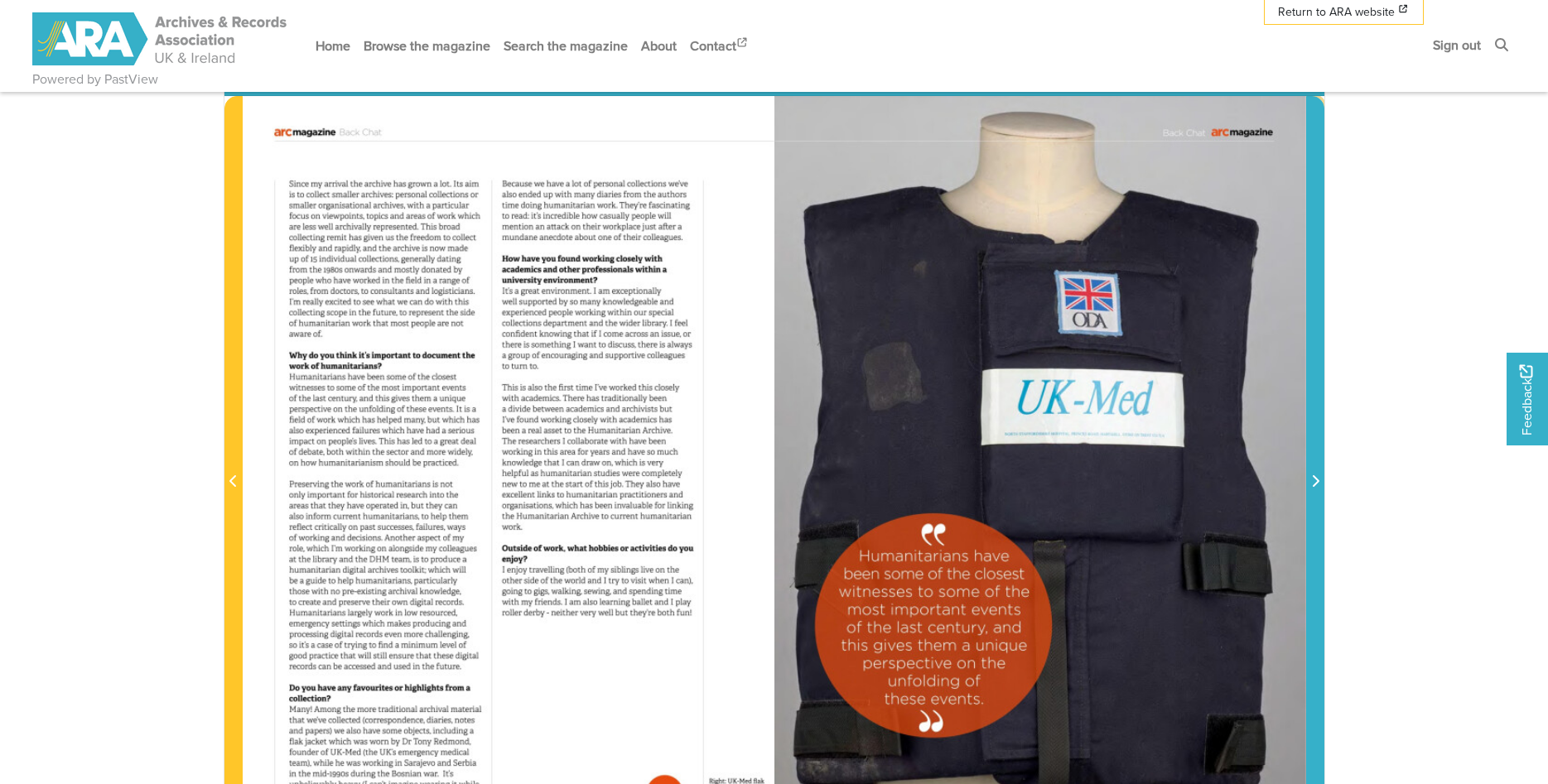
click at [1313, 487] on icon "Next Page" at bounding box center [1316, 480] width 9 height 13
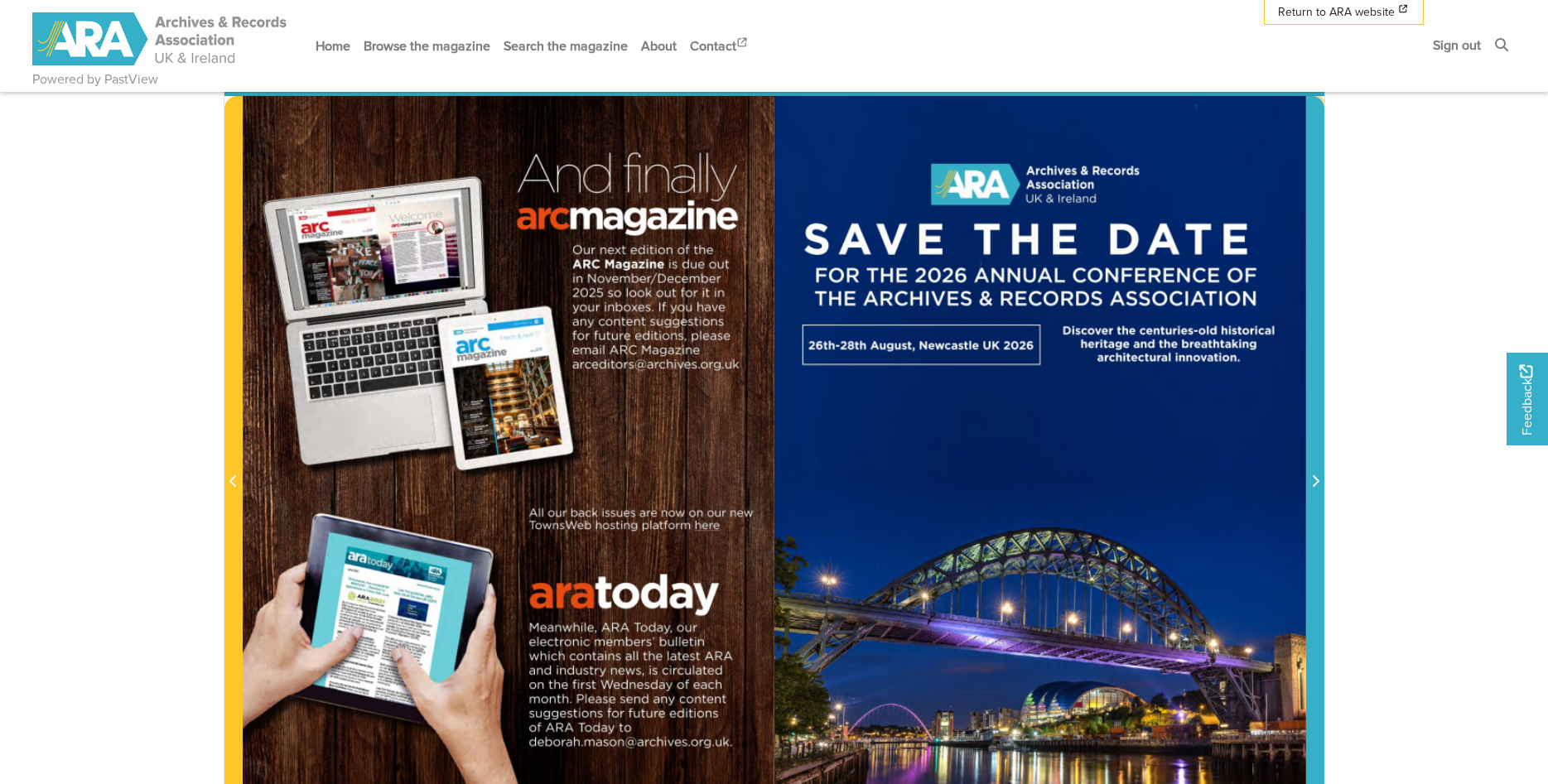
click at [1313, 487] on icon "Next Page" at bounding box center [1316, 480] width 9 height 13
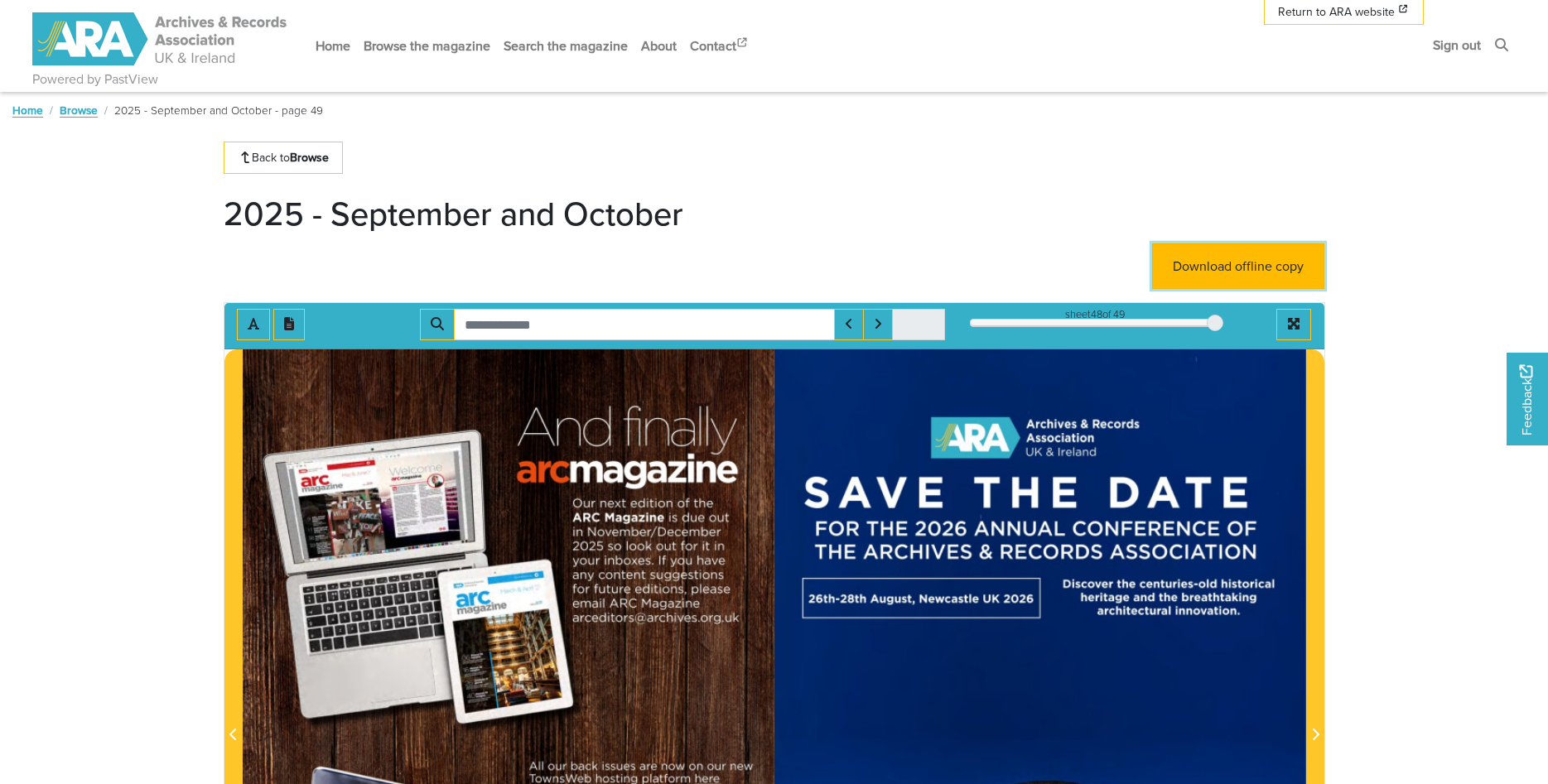
click at [1240, 278] on link "Download offline copy" at bounding box center [1238, 266] width 173 height 46
